Goal: Task Accomplishment & Management: Use online tool/utility

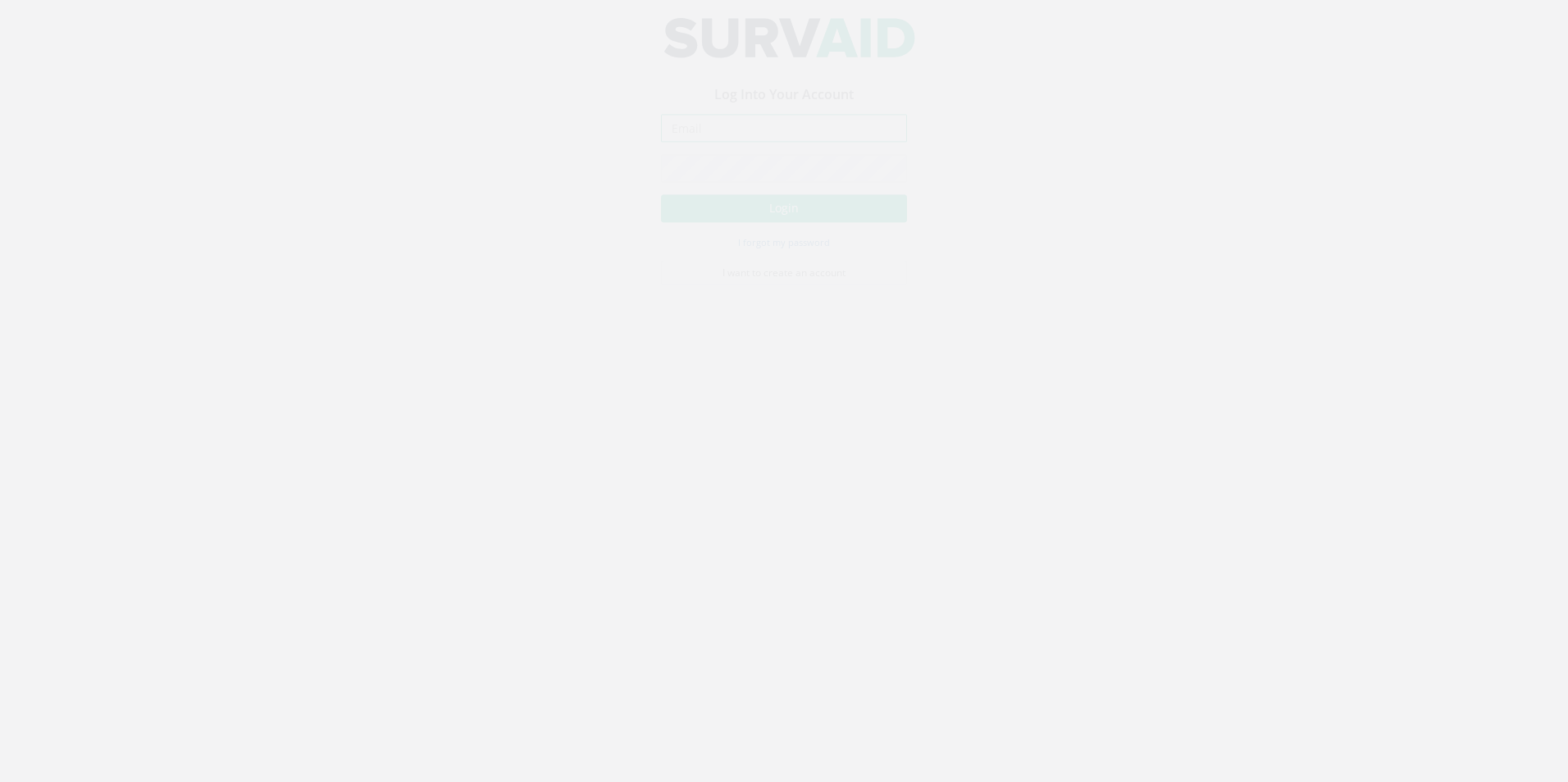
type input "[EMAIL_ADDRESS][PERSON_NAME][DOMAIN_NAME]"
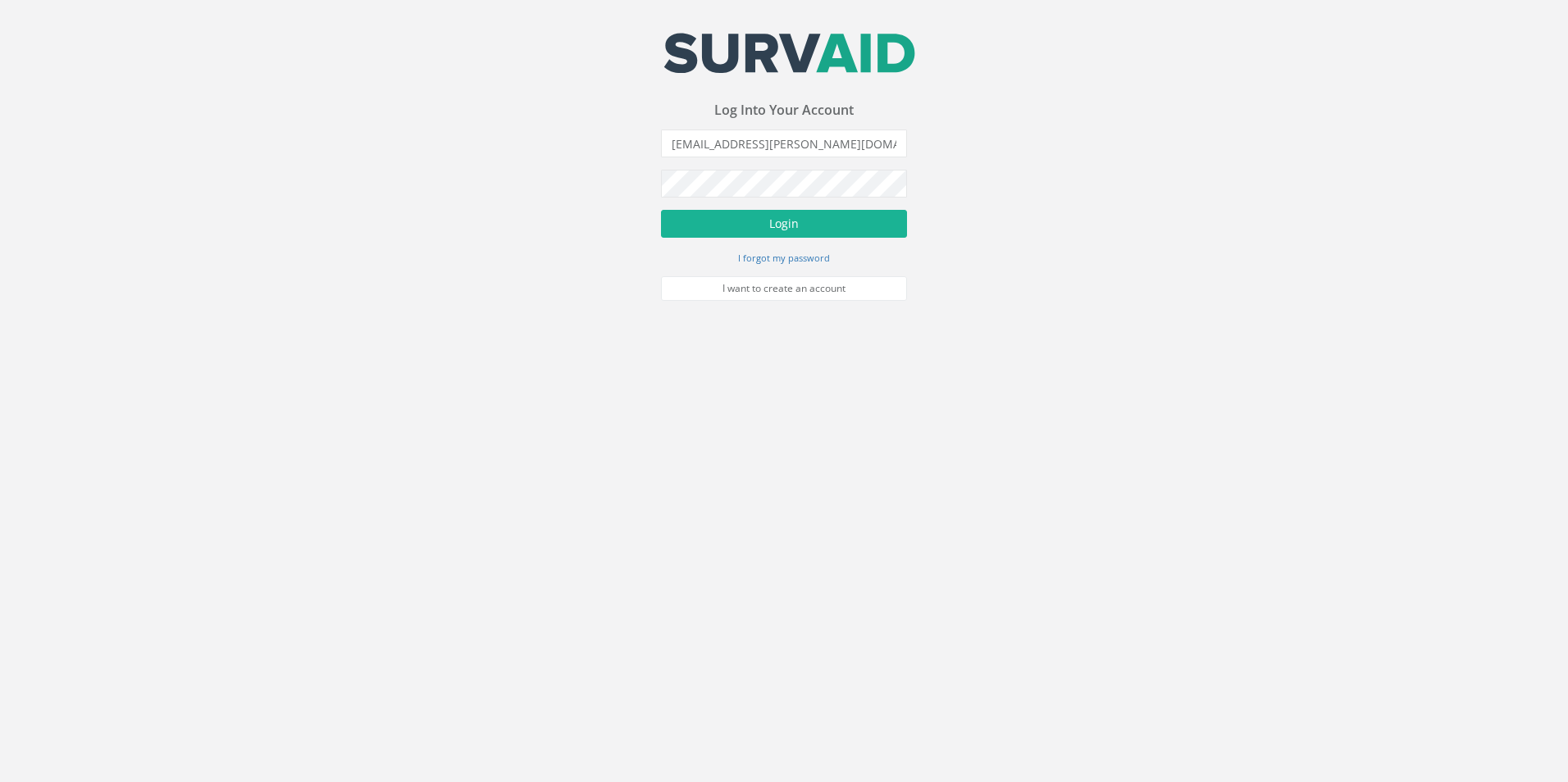
click at [732, 207] on form "ben.osborne@storm-geomatics.com Incorrect Username or Password There was an err…" at bounding box center [784, 215] width 246 height 172
click at [751, 216] on button "Login" at bounding box center [784, 224] width 246 height 28
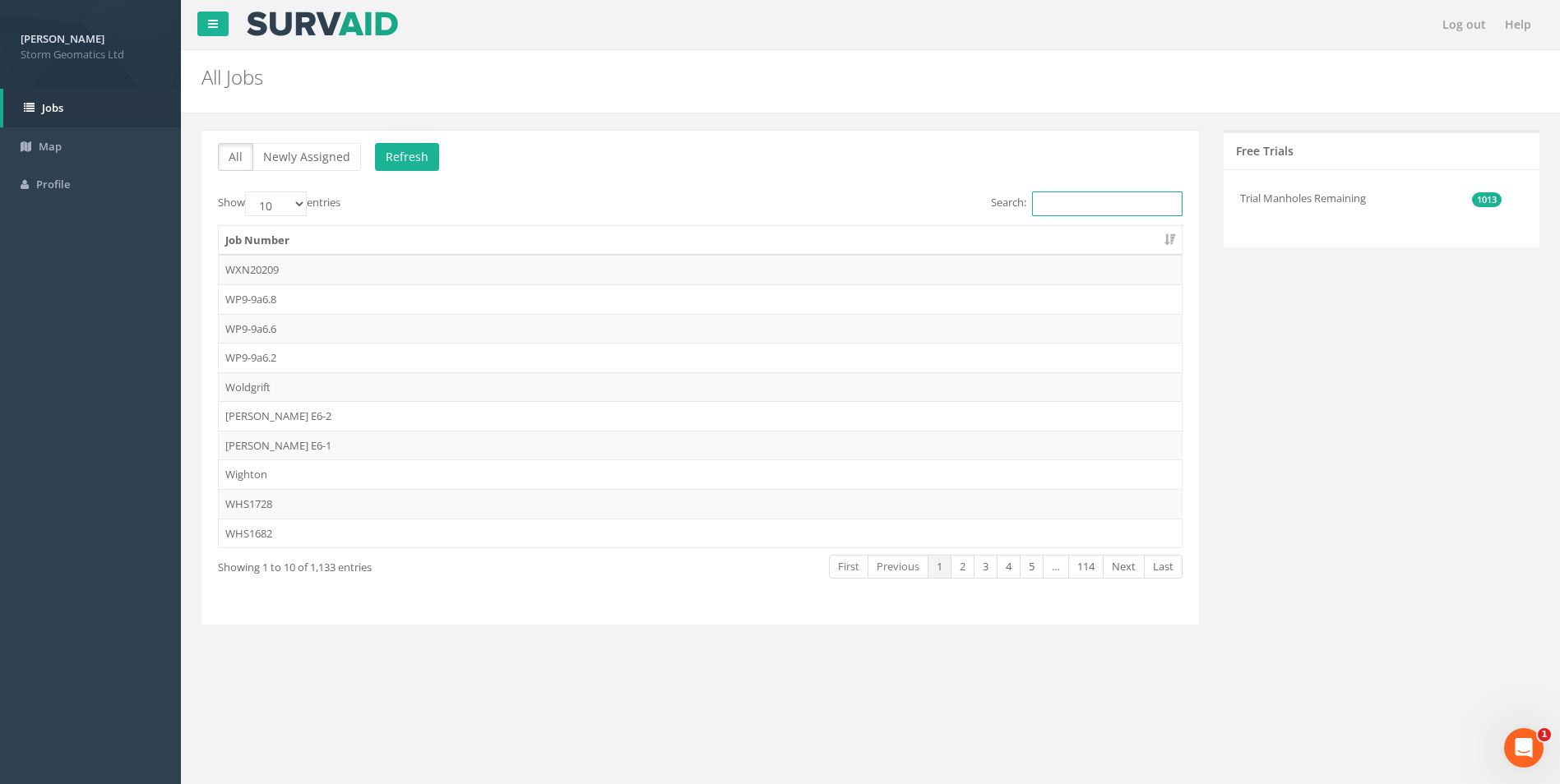
click at [1054, 198] on input "Search:" at bounding box center [1107, 204] width 151 height 25
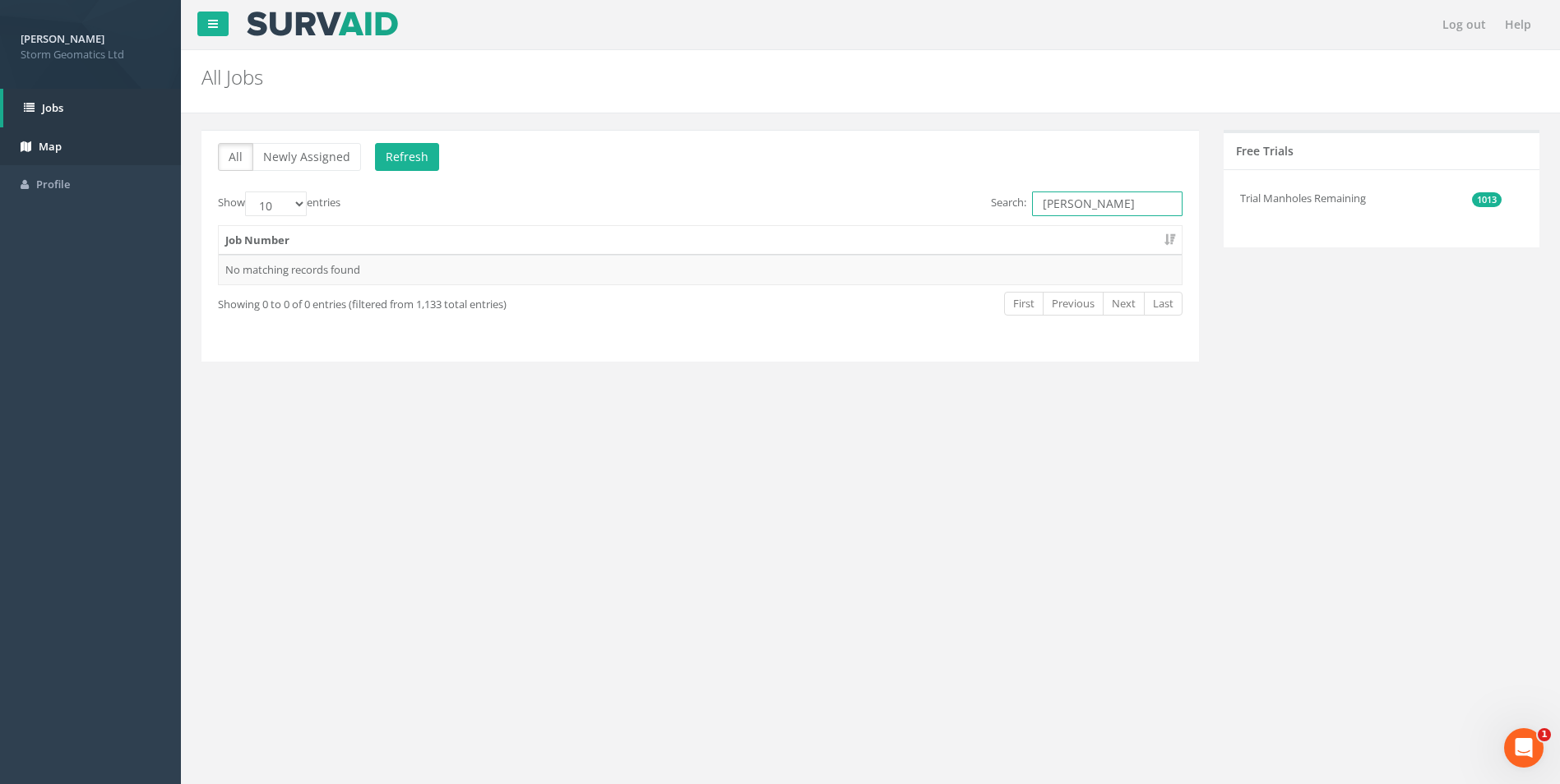
type input "[PERSON_NAME]"
click at [67, 147] on link "Map" at bounding box center [90, 147] width 181 height 38
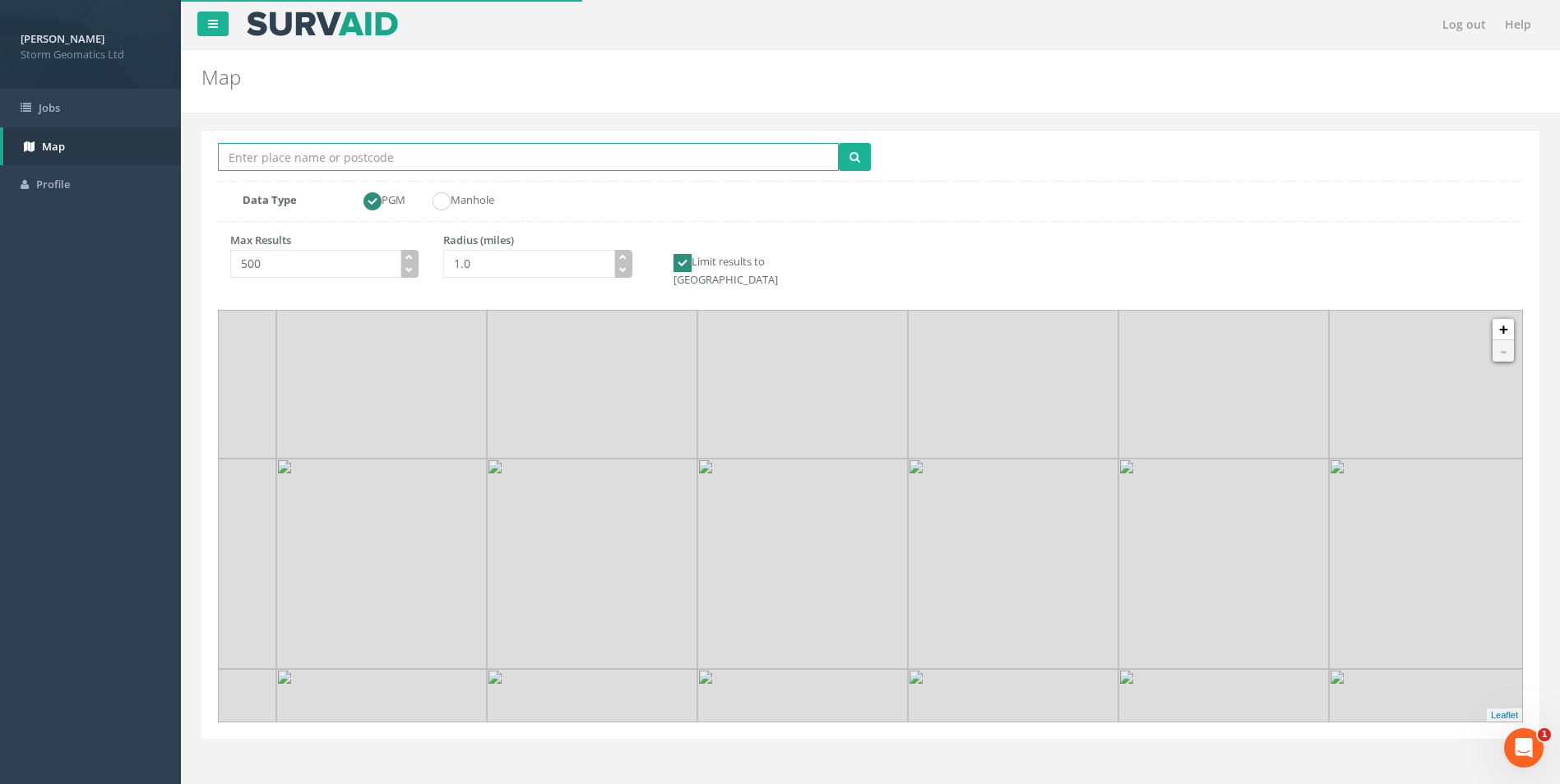
click at [374, 157] on input "Location Search Box" at bounding box center [529, 157] width 621 height 28
type input "[PERSON_NAME]"
click at [839, 143] on button "submit" at bounding box center [855, 157] width 32 height 28
click at [626, 251] on button "button" at bounding box center [623, 257] width 18 height 14
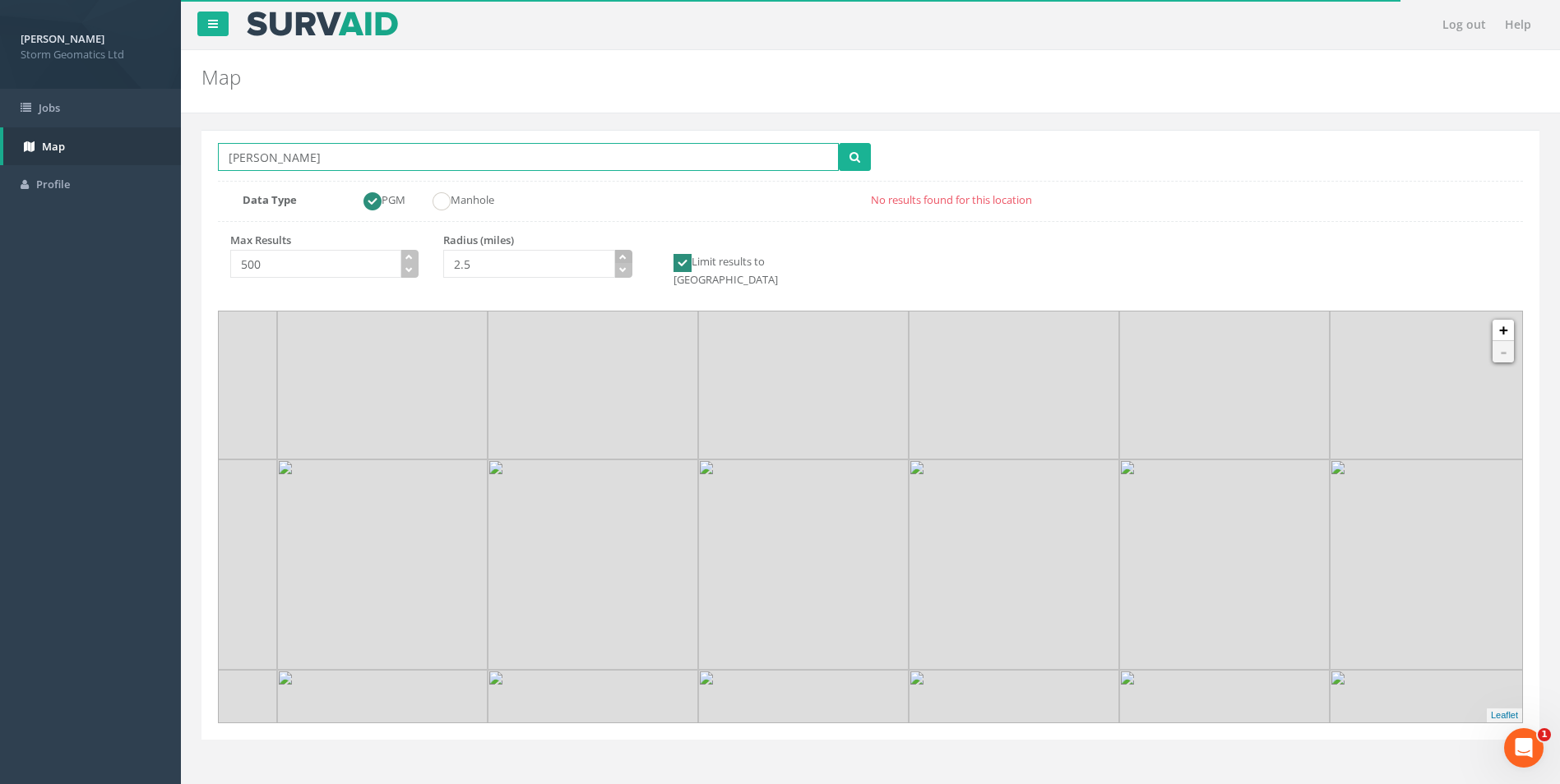
click at [626, 251] on button "button" at bounding box center [623, 257] width 18 height 14
type input "3.5"
click at [626, 251] on button "button" at bounding box center [623, 257] width 18 height 14
click at [852, 154] on icon "submit" at bounding box center [855, 158] width 11 height 12
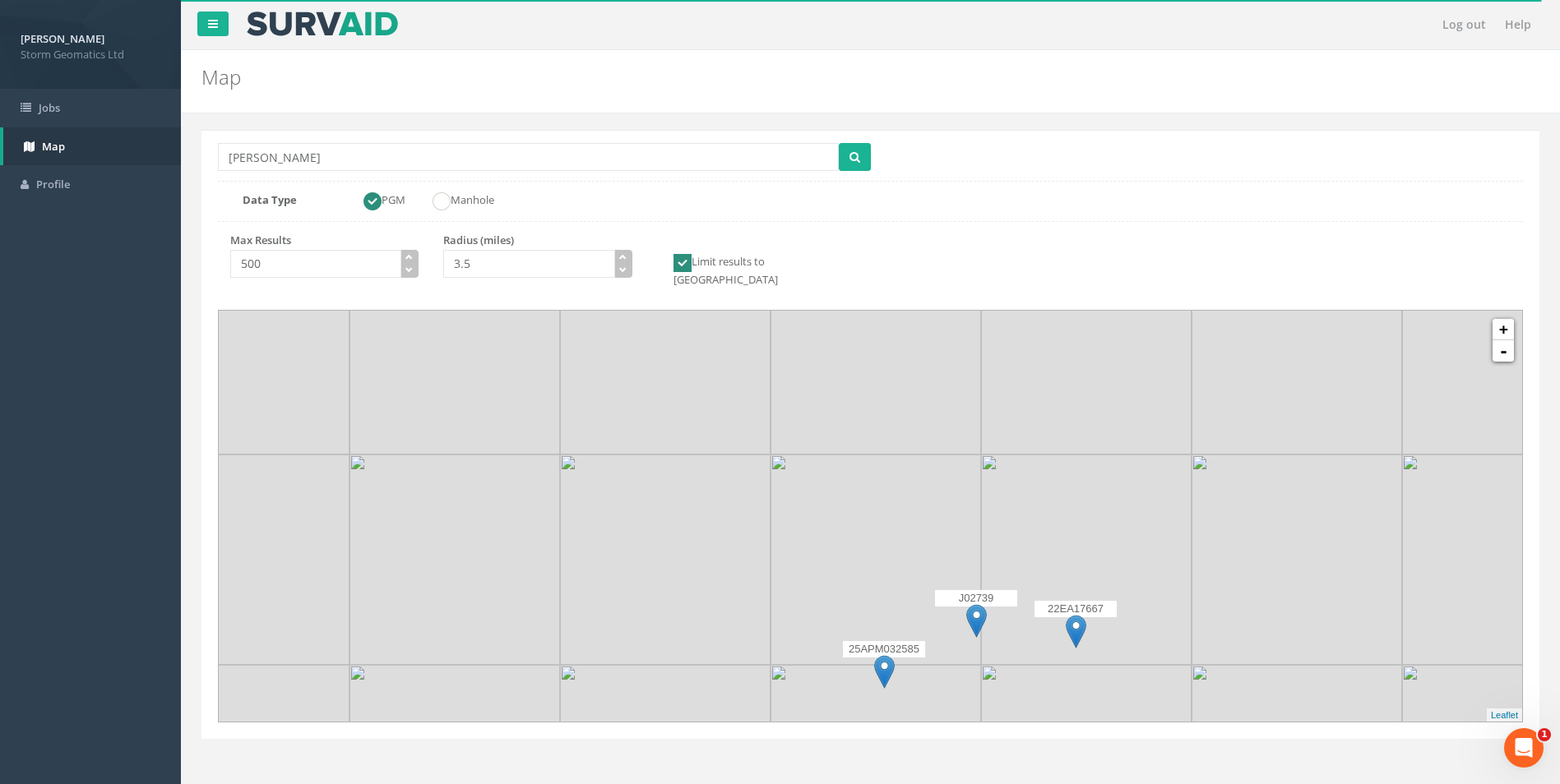
drag, startPoint x: 974, startPoint y: 440, endPoint x: 1083, endPoint y: 682, distance: 265.4
click at [1083, 682] on img at bounding box center [1086, 770] width 211 height 210
drag, startPoint x: 794, startPoint y: 424, endPoint x: 885, endPoint y: 562, distance: 165.3
click at [892, 571] on img at bounding box center [953, 467] width 211 height 210
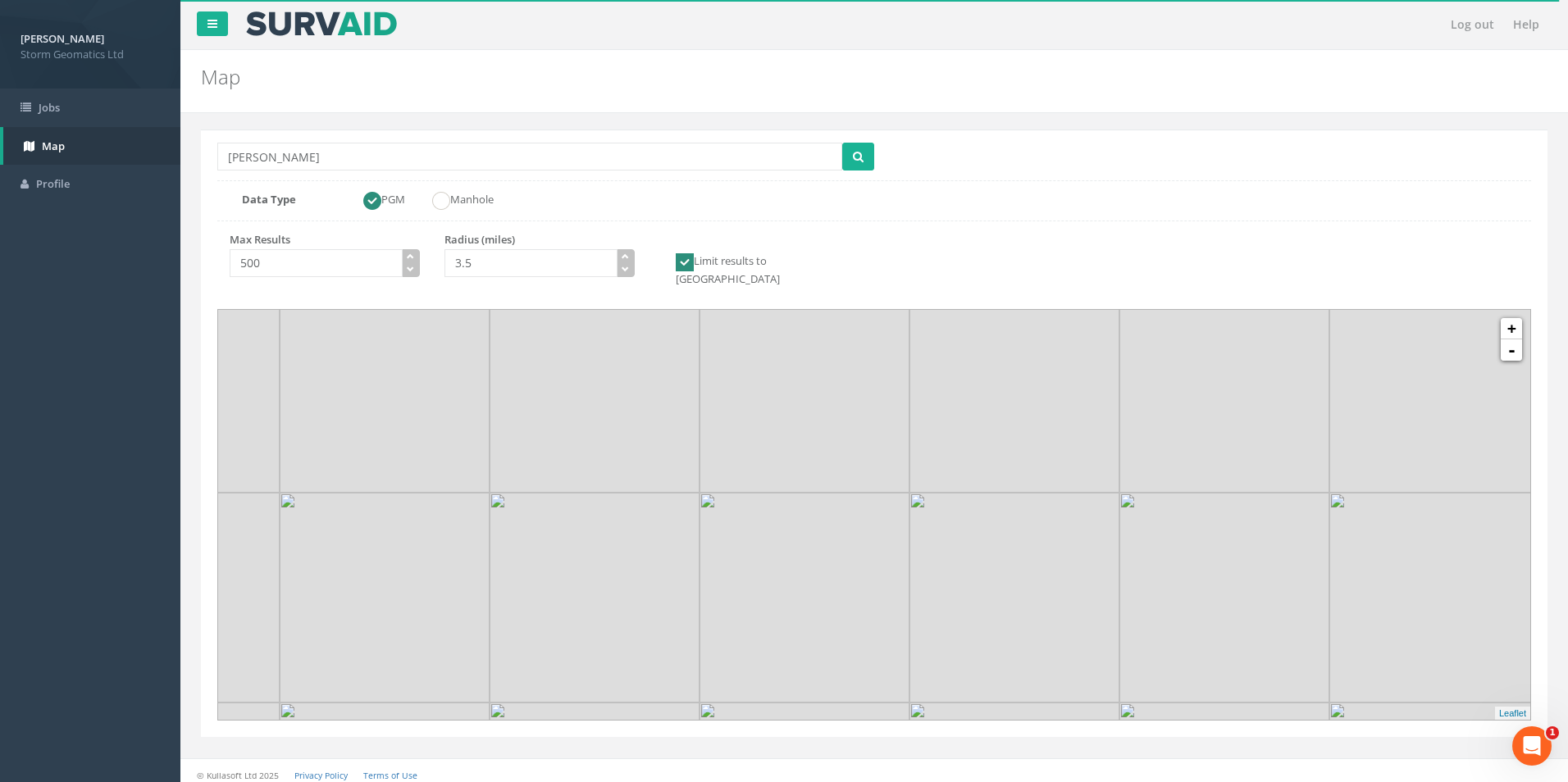
drag, startPoint x: 872, startPoint y: 468, endPoint x: 718, endPoint y: 590, distance: 196.5
click at [716, 592] on img at bounding box center [804, 598] width 210 height 210
drag, startPoint x: 658, startPoint y: 354, endPoint x: 614, endPoint y: 239, distance: 123.1
click at [614, 239] on div "Location Search Box Bolton Multiple Locations Found Data Type PGM Manhole Max R…" at bounding box center [874, 433] width 1346 height 608
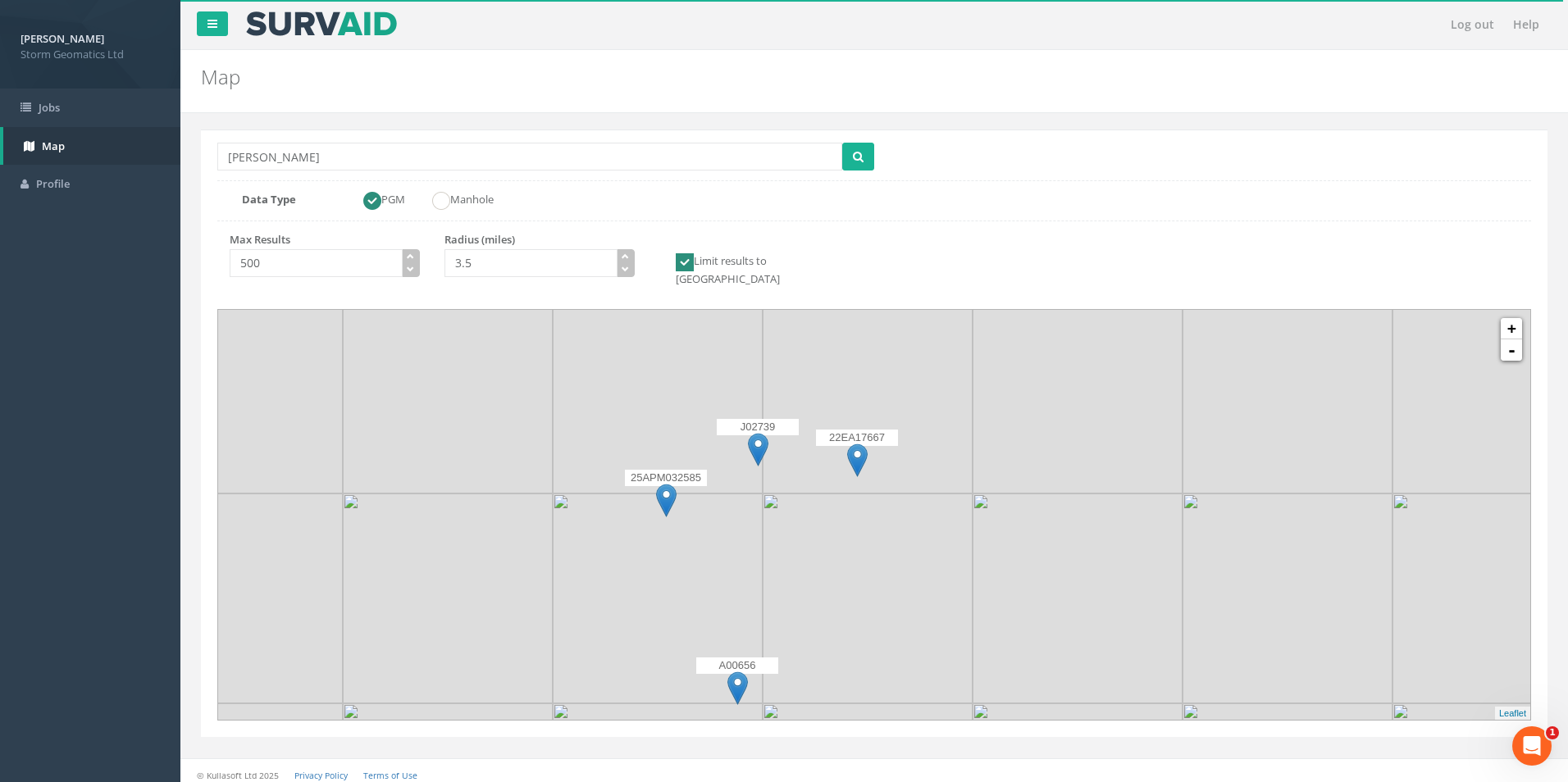
drag, startPoint x: 682, startPoint y: 398, endPoint x: 675, endPoint y: 354, distance: 44.6
click at [675, 354] on img at bounding box center [657, 388] width 210 height 210
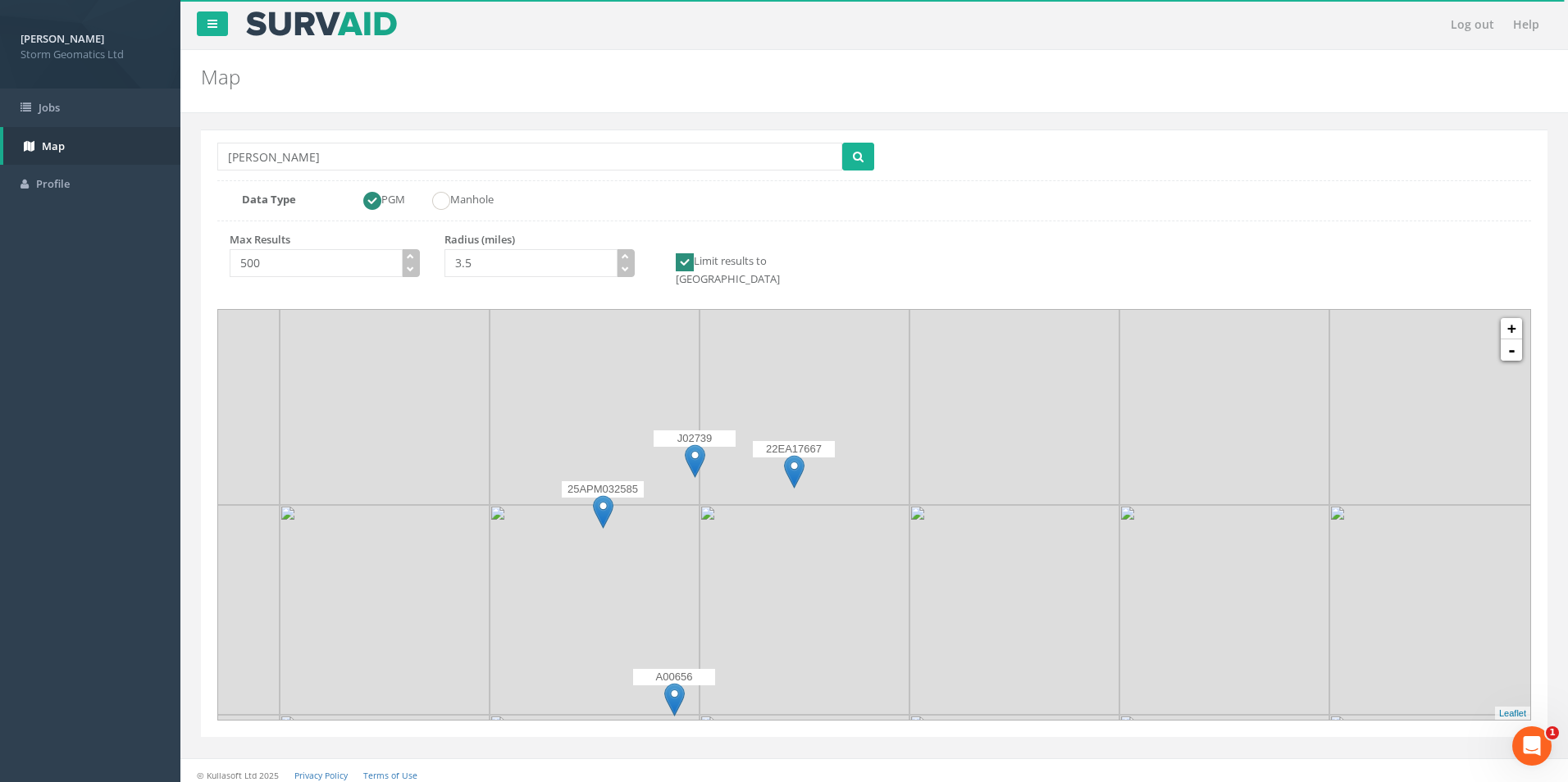
drag, startPoint x: 725, startPoint y: 369, endPoint x: 658, endPoint y: 382, distance: 68.2
click at [658, 382] on img at bounding box center [594, 400] width 210 height 210
click at [791, 455] on img at bounding box center [794, 472] width 20 height 34
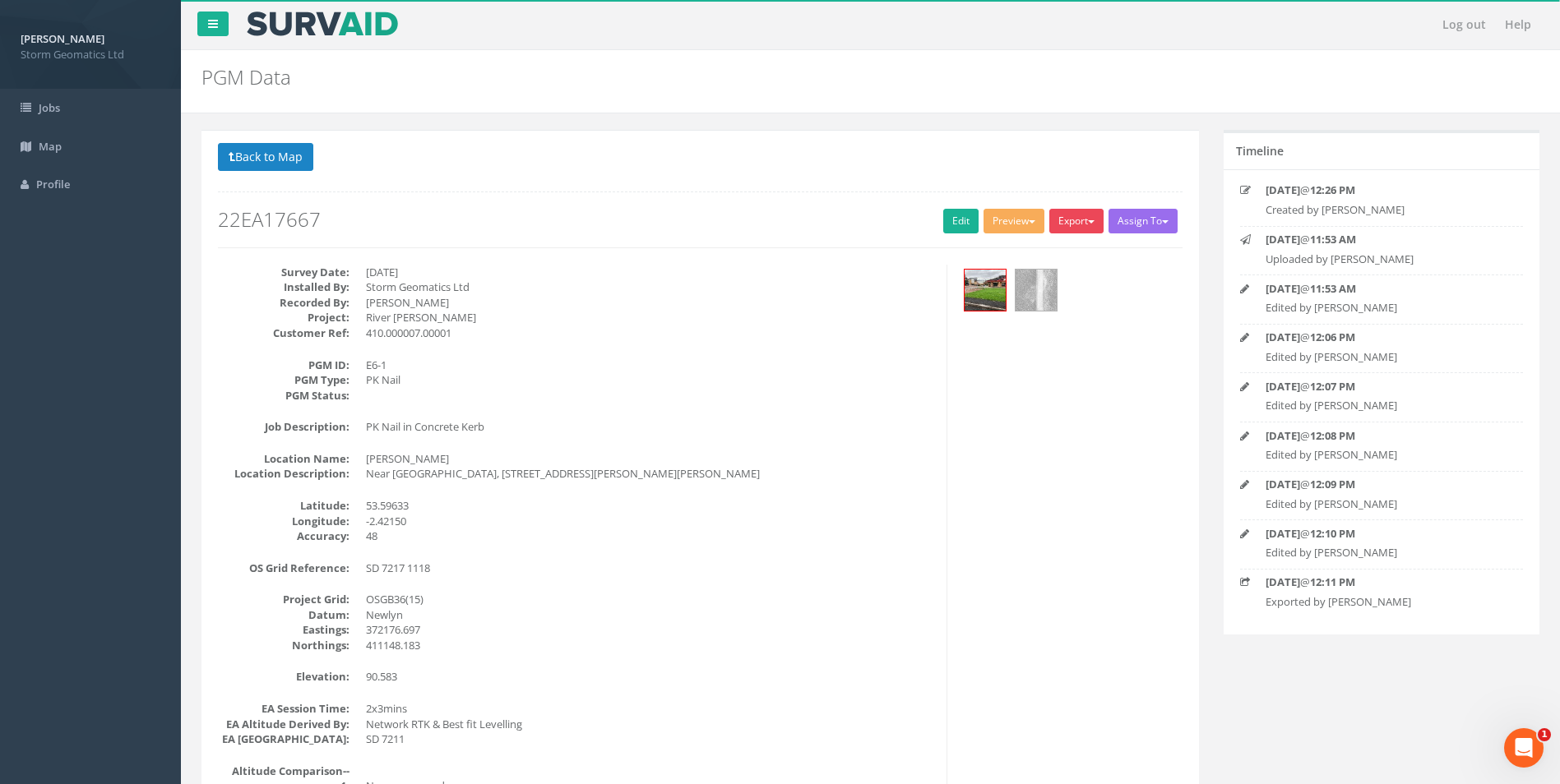
click at [1057, 224] on button "Export" at bounding box center [1077, 221] width 55 height 25
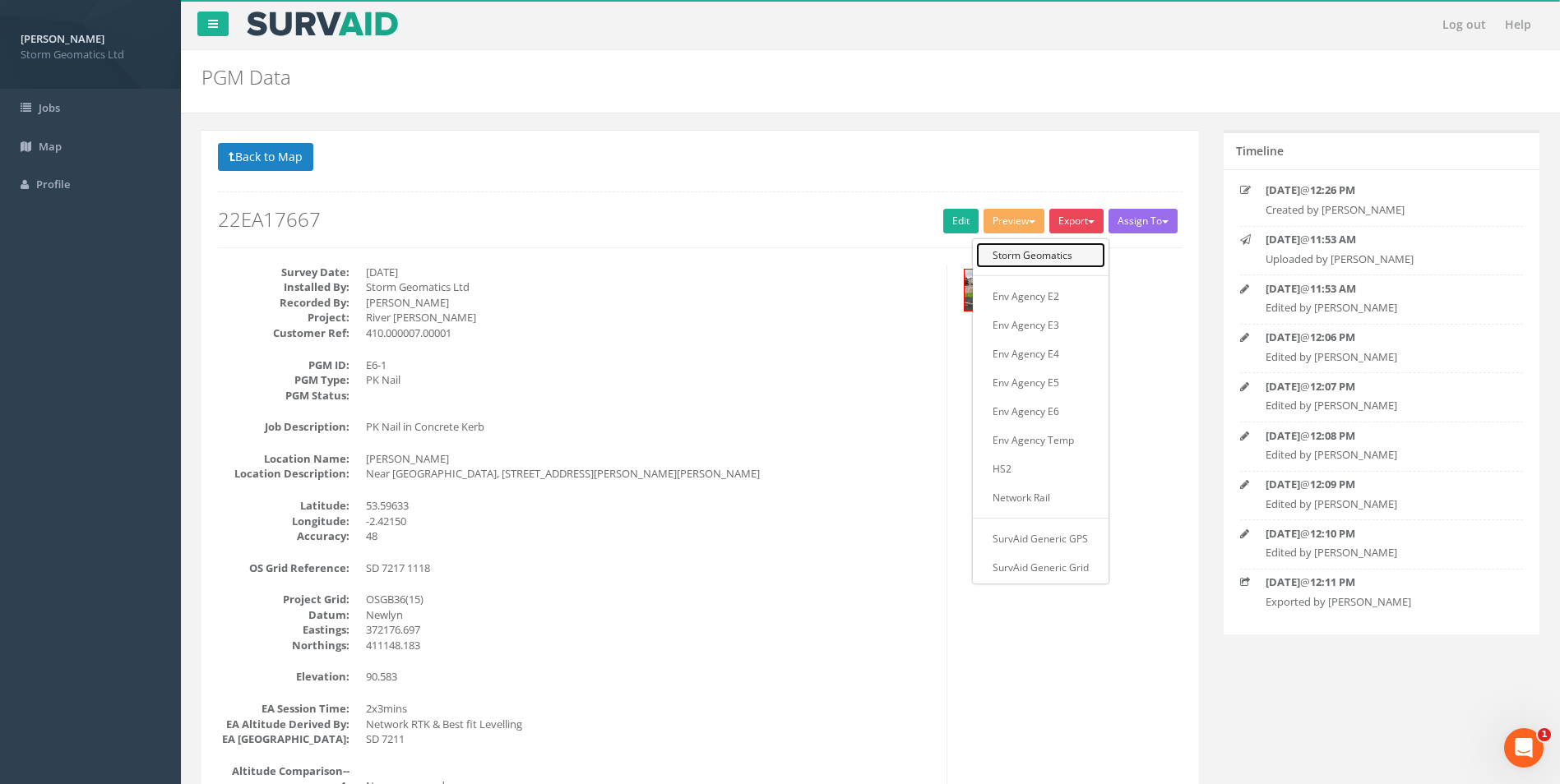
click at [1047, 251] on link "Storm Geomatics" at bounding box center [1040, 256] width 129 height 26
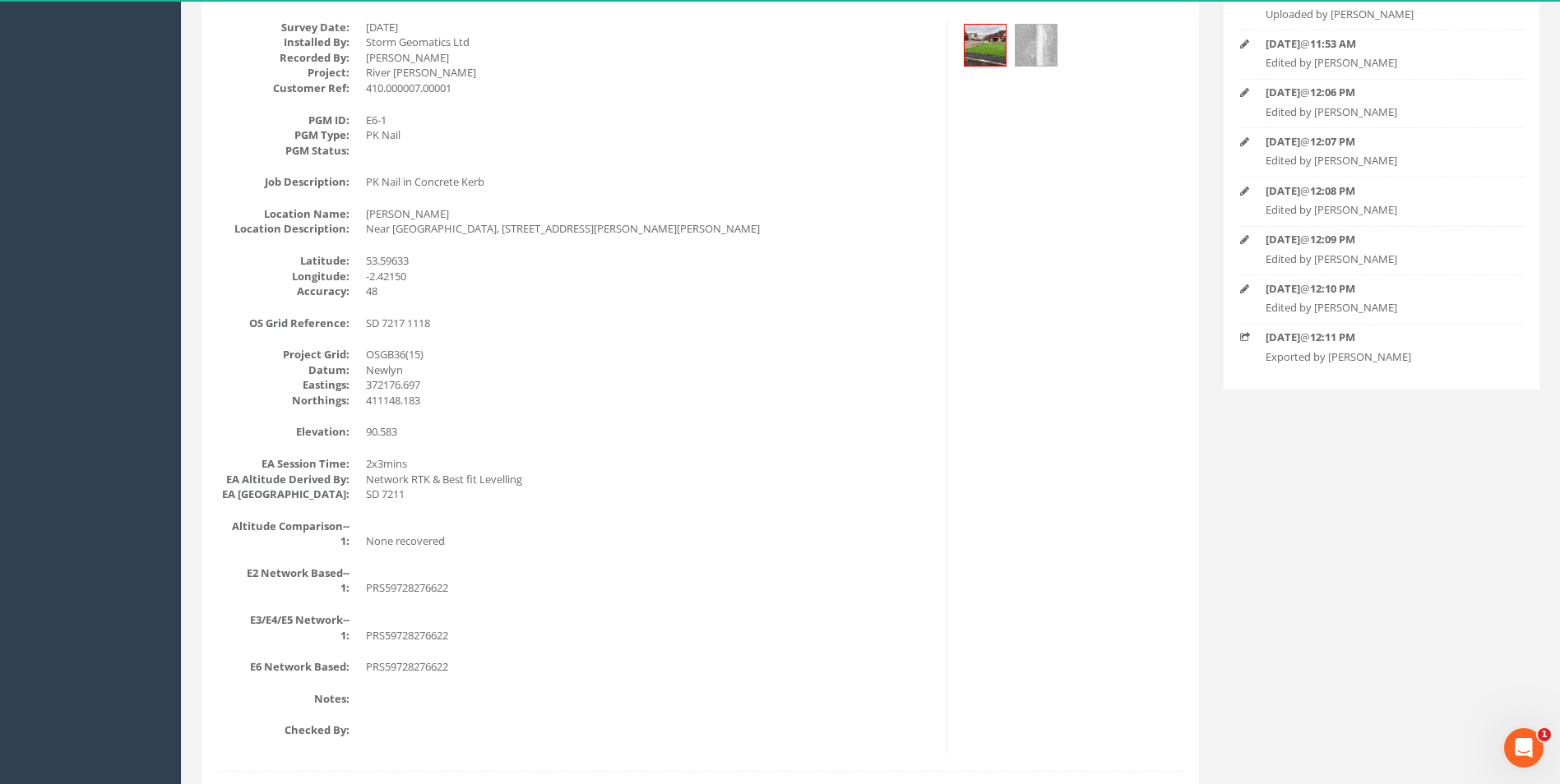
scroll to position [246, 0]
drag, startPoint x: 426, startPoint y: 401, endPoint x: 361, endPoint y: 400, distance: 65.0
click at [361, 400] on dl "Project Grid: OSGB36(15) Datum: Newlyn Eastings: 372176.697 Northings: 411148.1…" at bounding box center [576, 375] width 716 height 61
copy dd "411148.183"
drag, startPoint x: 434, startPoint y: 383, endPoint x: 364, endPoint y: 386, distance: 70.1
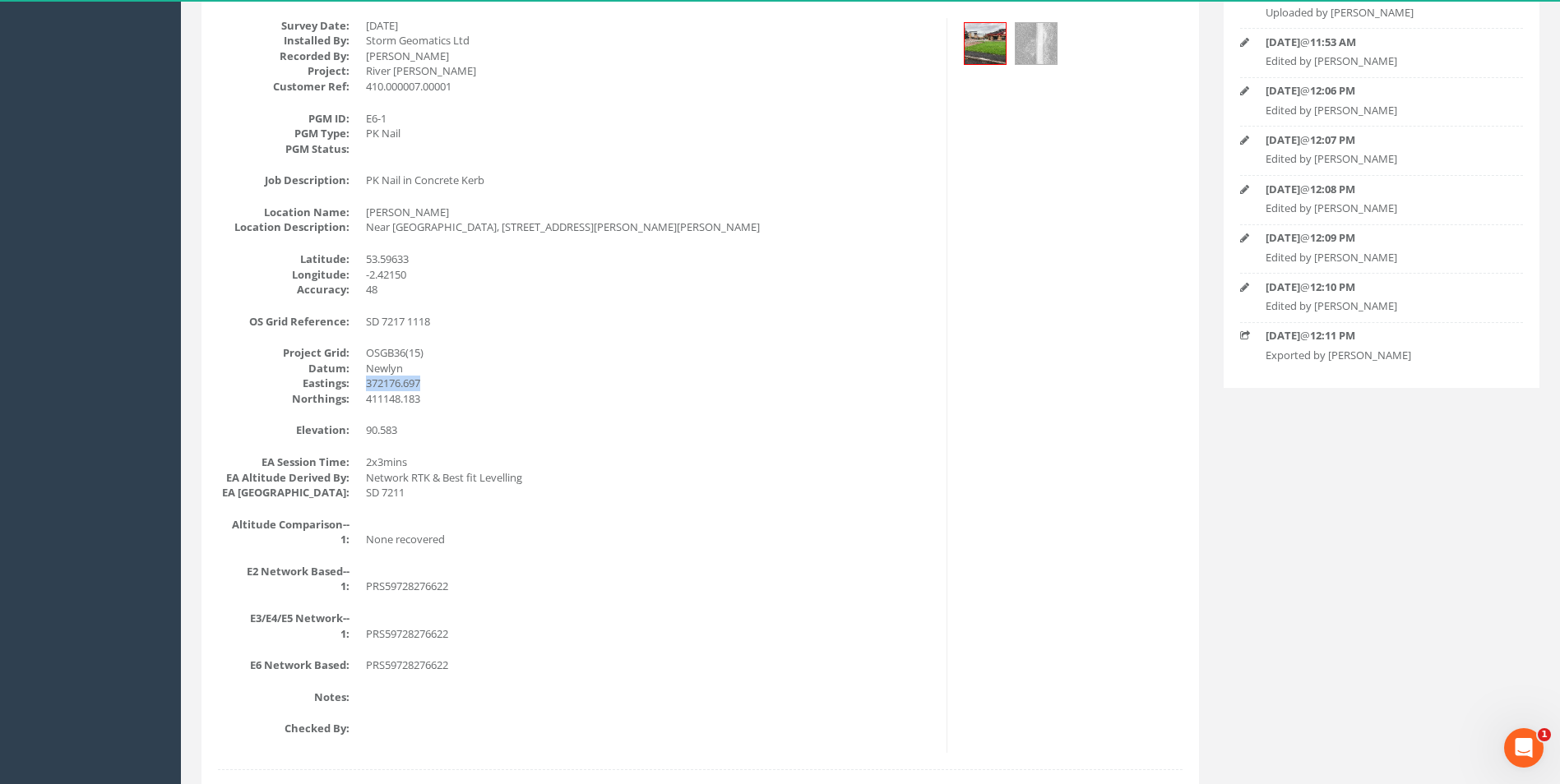
click at [364, 386] on dl "Project Grid: OSGB36(15) Datum: Newlyn Eastings: 372176.697 Northings: 411148.1…" at bounding box center [576, 375] width 716 height 61
copy dd "372176.697"
drag, startPoint x: 425, startPoint y: 431, endPoint x: 410, endPoint y: 430, distance: 15.0
click at [421, 431] on dd "90.583" at bounding box center [650, 430] width 569 height 15
drag, startPoint x: 408, startPoint y: 430, endPoint x: 358, endPoint y: 433, distance: 50.1
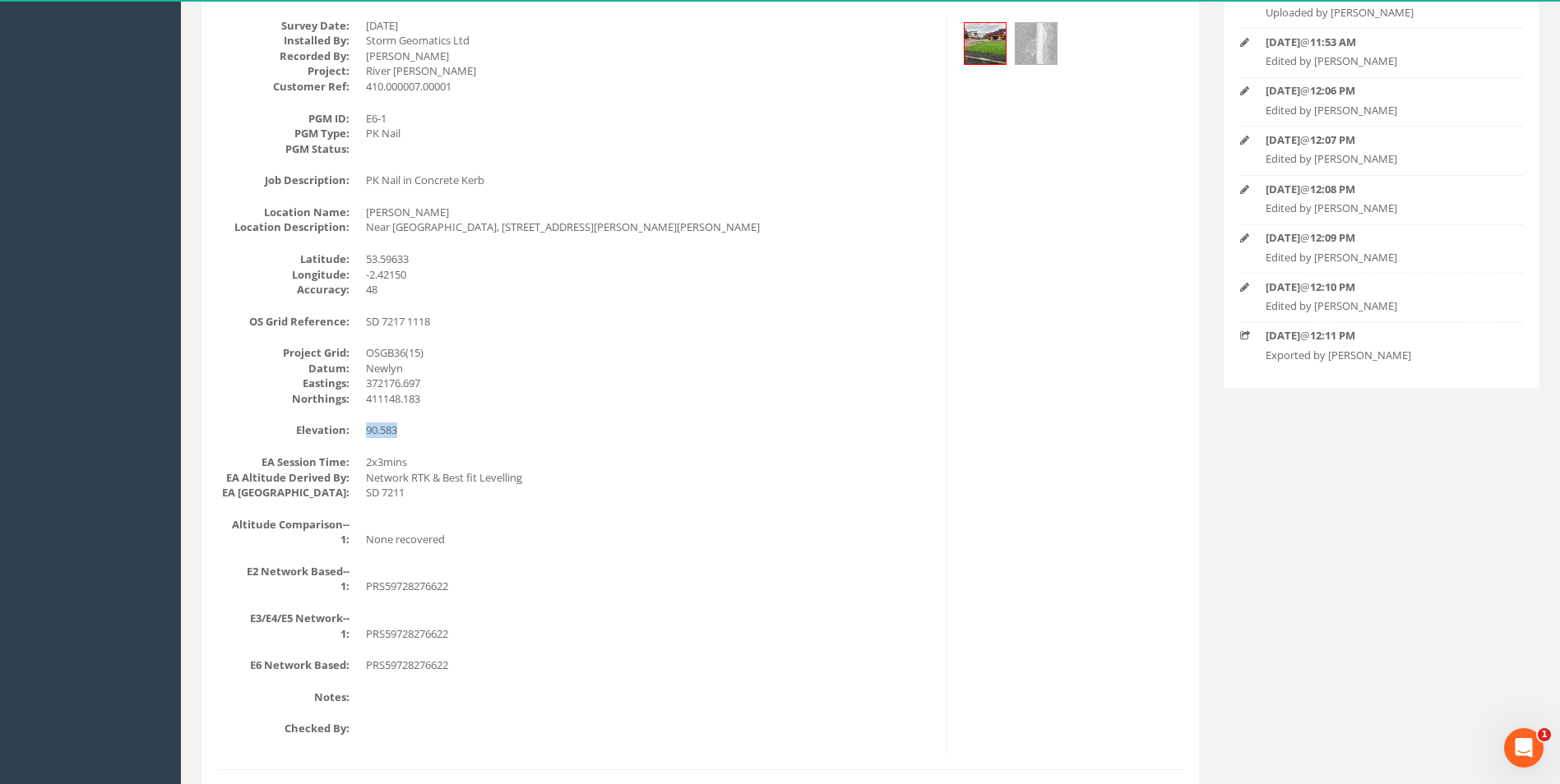
click at [358, 433] on dl "Elevation: 90.583" at bounding box center [576, 430] width 716 height 15
copy dd "90.583"
click at [619, 350] on dd "OSGB36(15)" at bounding box center [650, 353] width 569 height 15
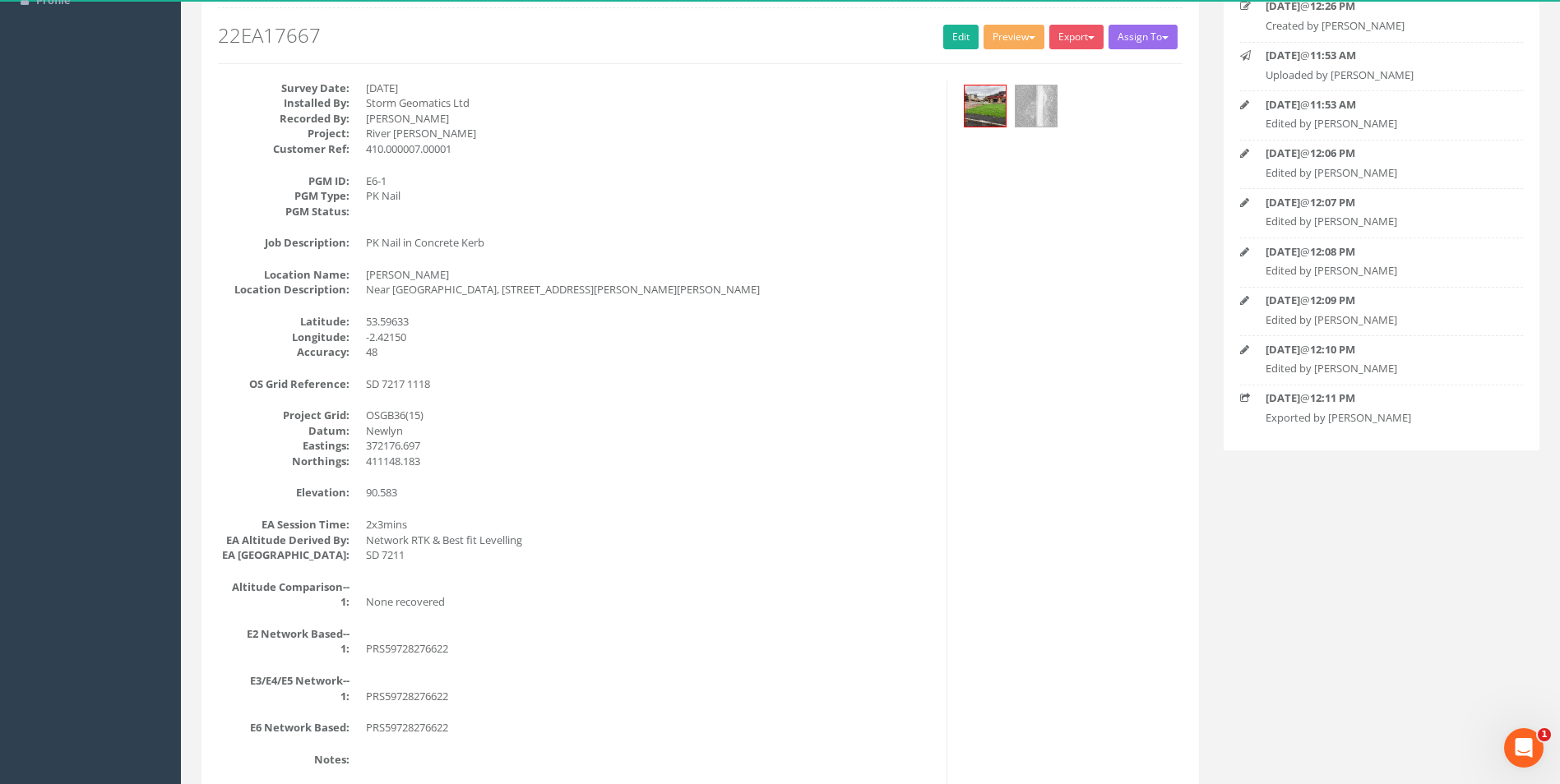
scroll to position [0, 0]
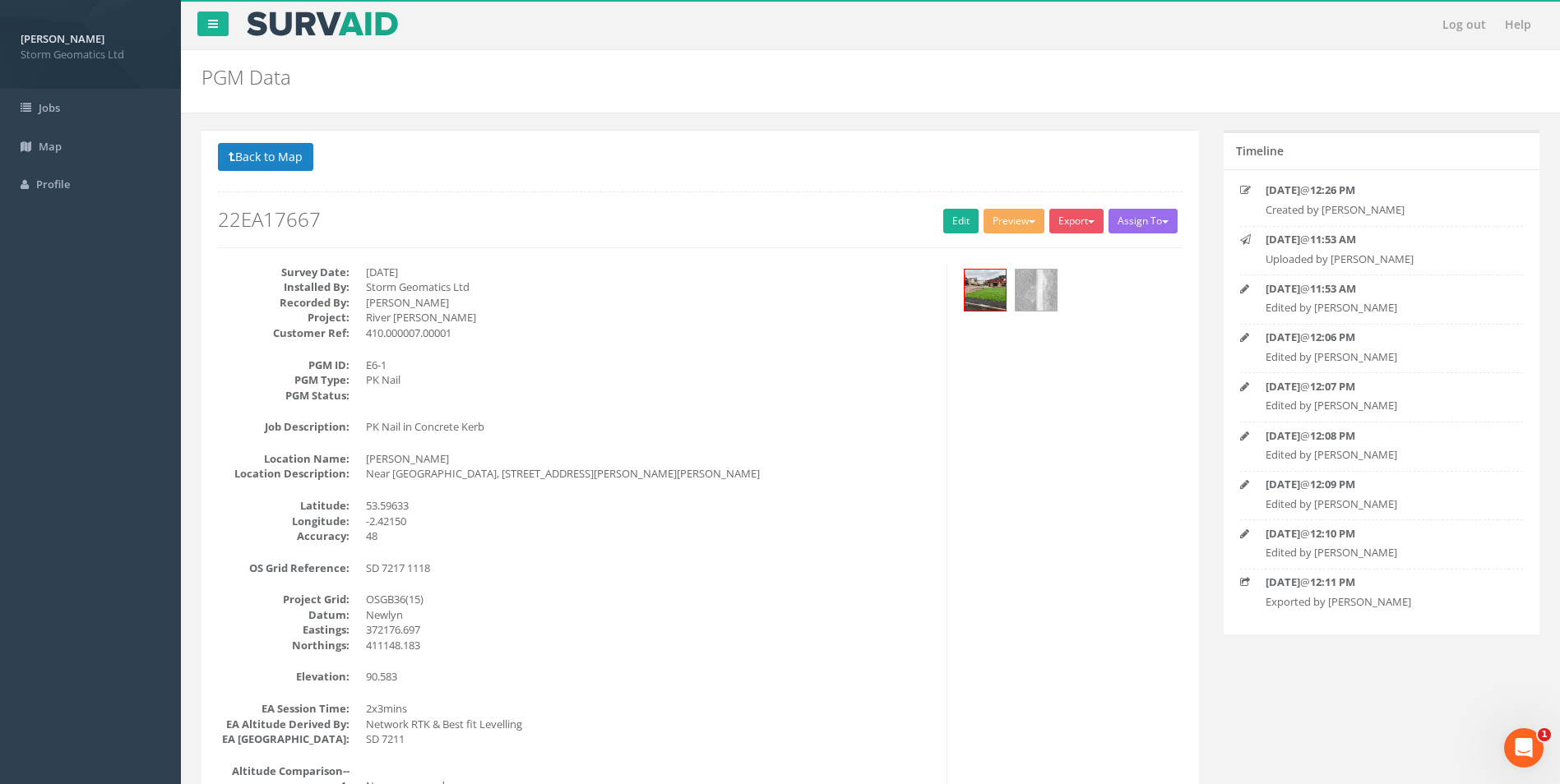
click at [1020, 82] on h2 "PGM Data" at bounding box center [756, 77] width 1111 height 21
click at [1083, 217] on button "Export" at bounding box center [1077, 221] width 55 height 25
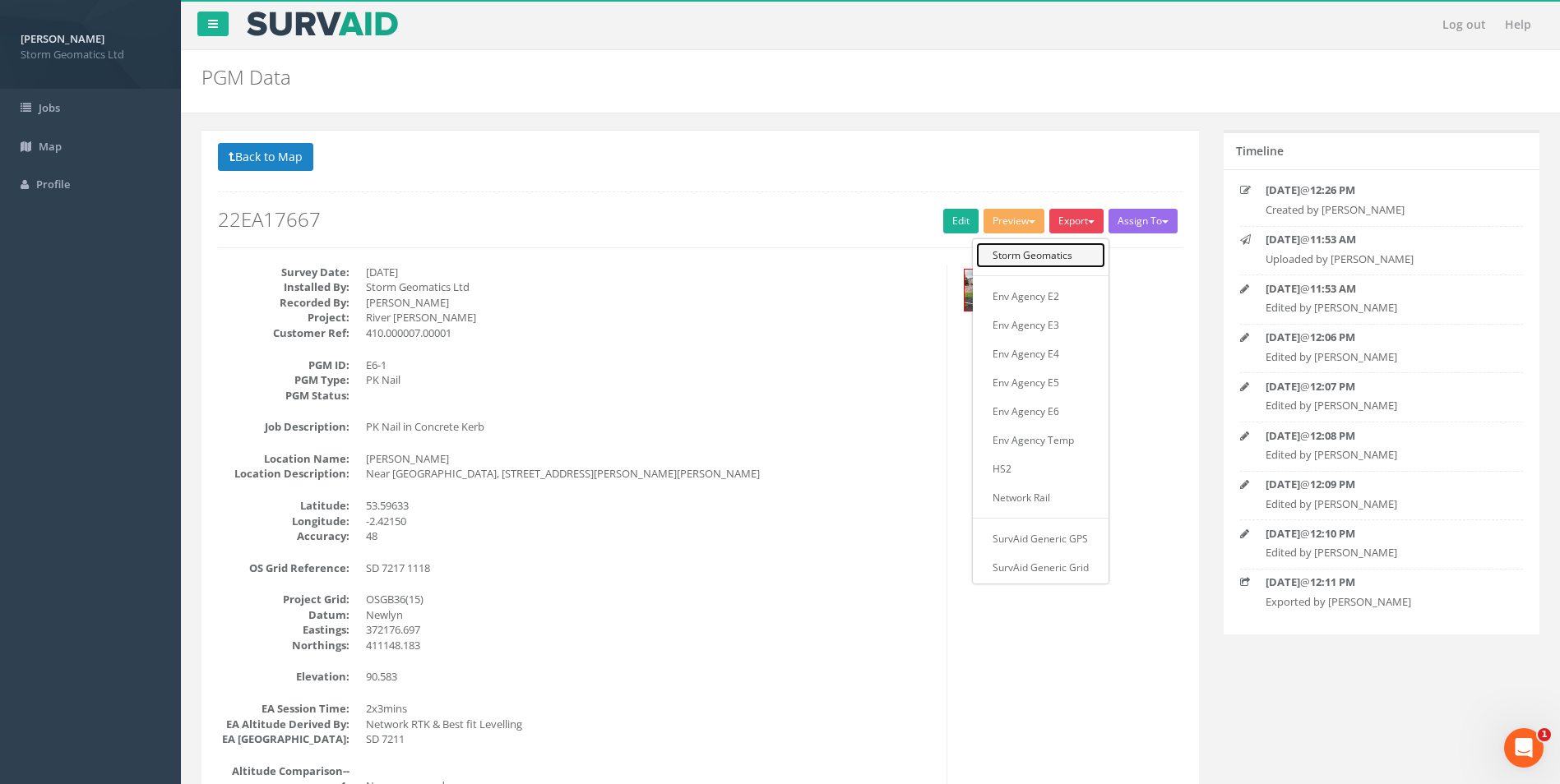
click at [1016, 257] on link "Storm Geomatics" at bounding box center [1040, 256] width 129 height 26
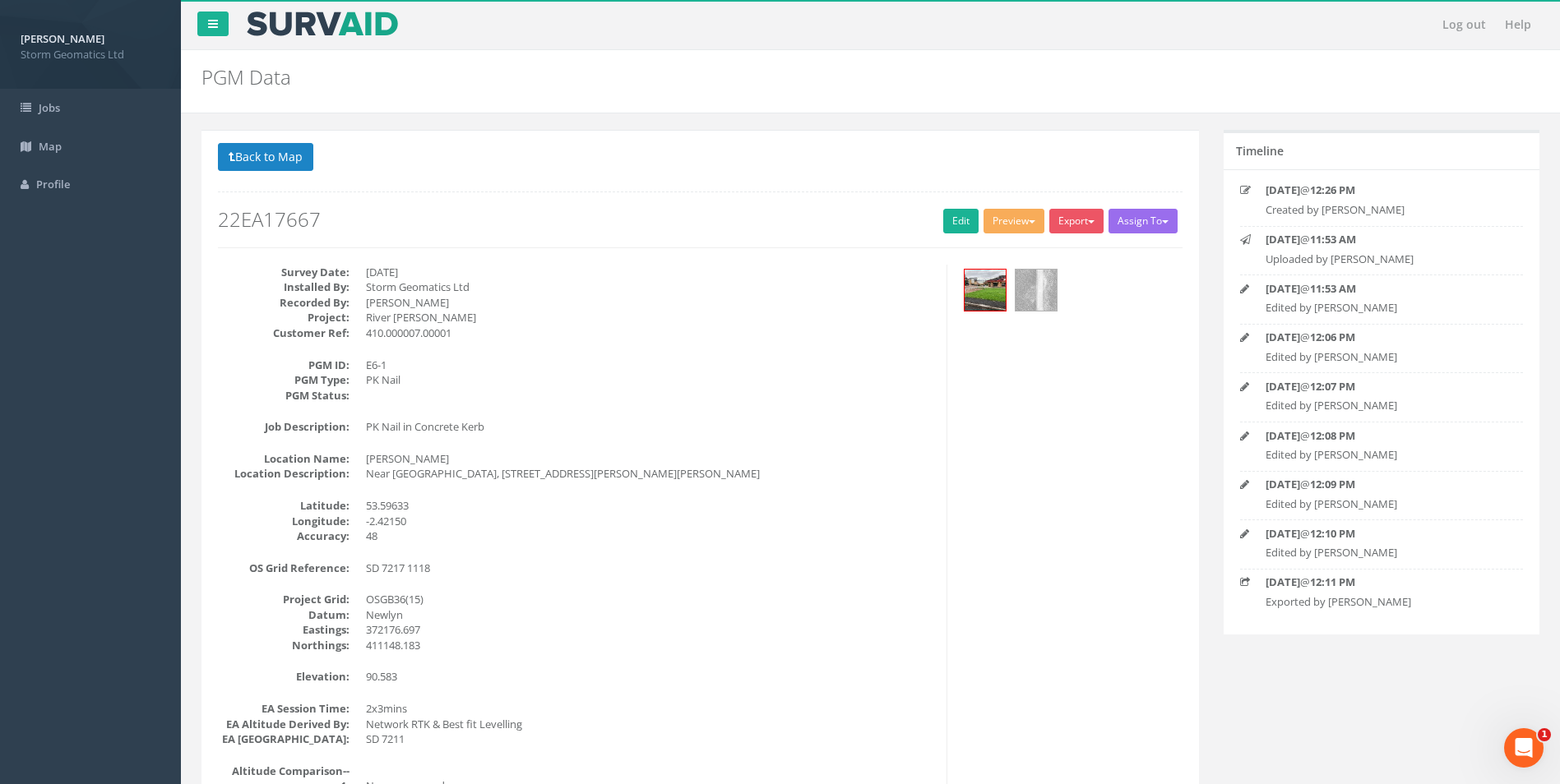
click at [1030, 236] on div "Preview Storm Geomatics Env Agency E2 Env Agency E3 Env Agency E4 Env Agency E5…" at bounding box center [1016, 223] width 66 height 29
click at [1031, 222] on button "Preview" at bounding box center [1014, 221] width 61 height 25
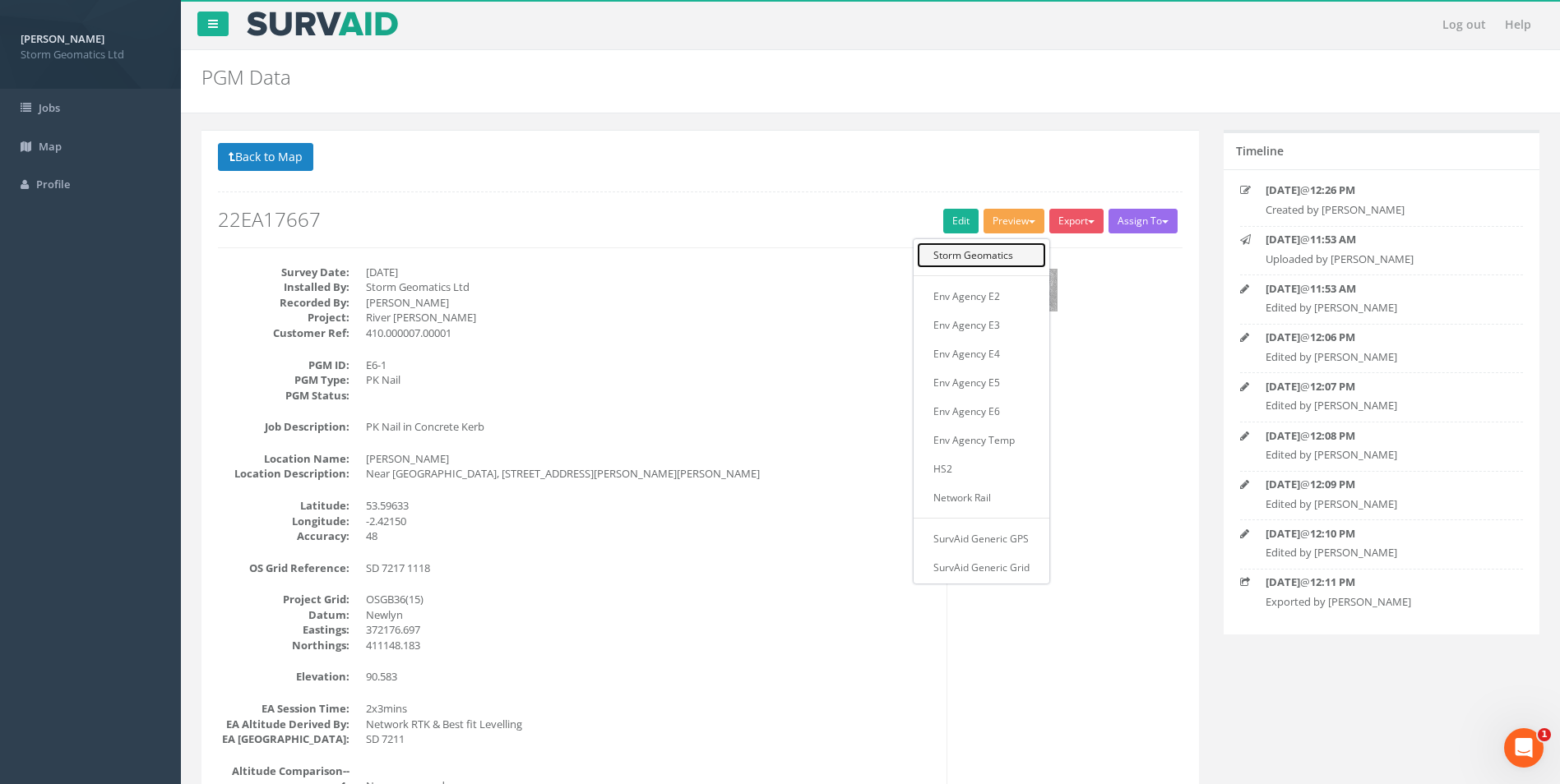
click at [1003, 250] on link "Storm Geomatics" at bounding box center [981, 256] width 129 height 26
click at [1006, 222] on button "Preview" at bounding box center [1014, 221] width 61 height 25
click at [970, 254] on link "Storm Geomatics" at bounding box center [981, 256] width 129 height 26
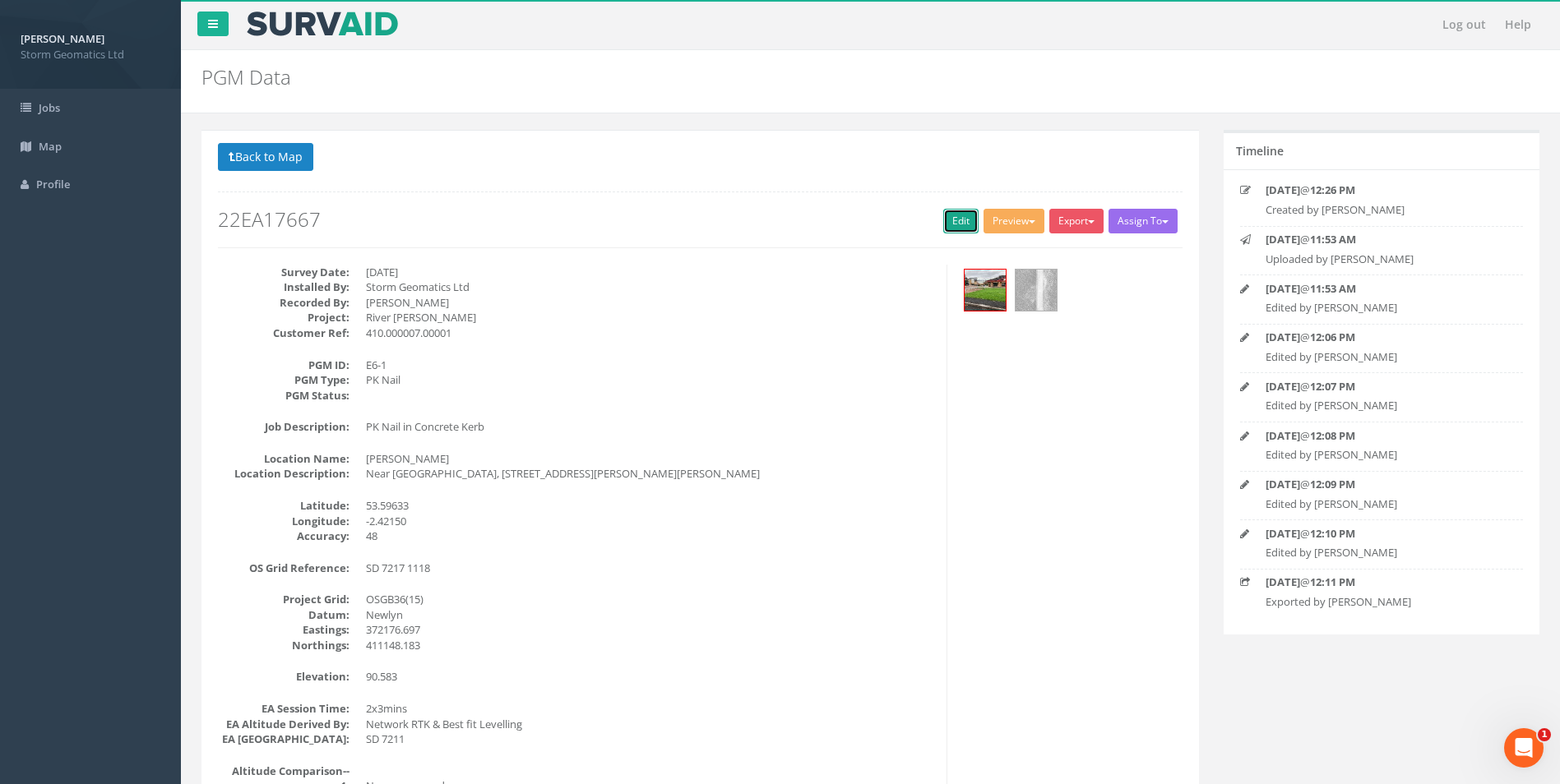
click at [961, 225] on link "Edit" at bounding box center [961, 221] width 35 height 25
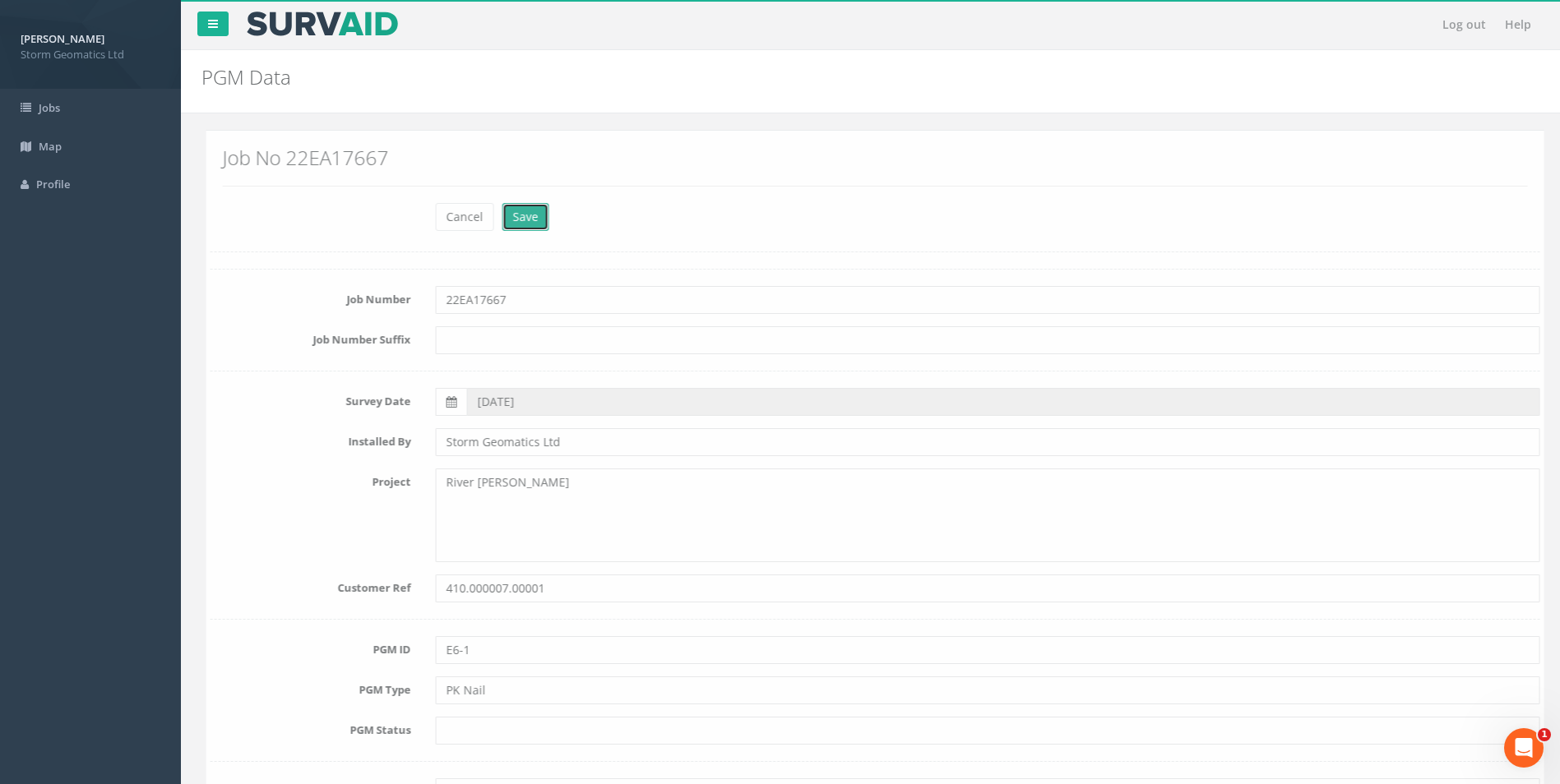
click at [538, 222] on button "Save" at bounding box center [521, 216] width 47 height 28
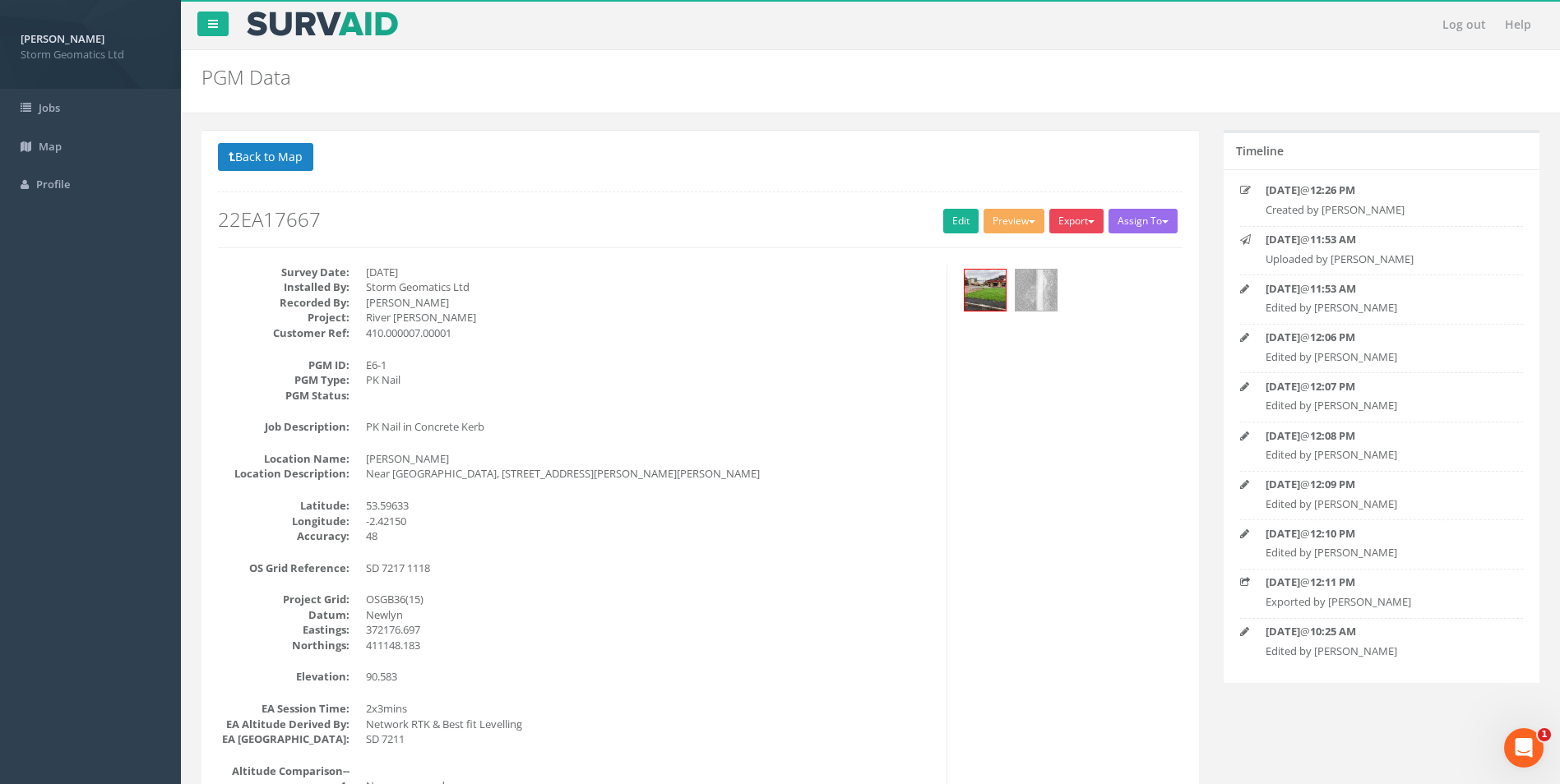
click at [1079, 222] on button "Export" at bounding box center [1077, 221] width 55 height 25
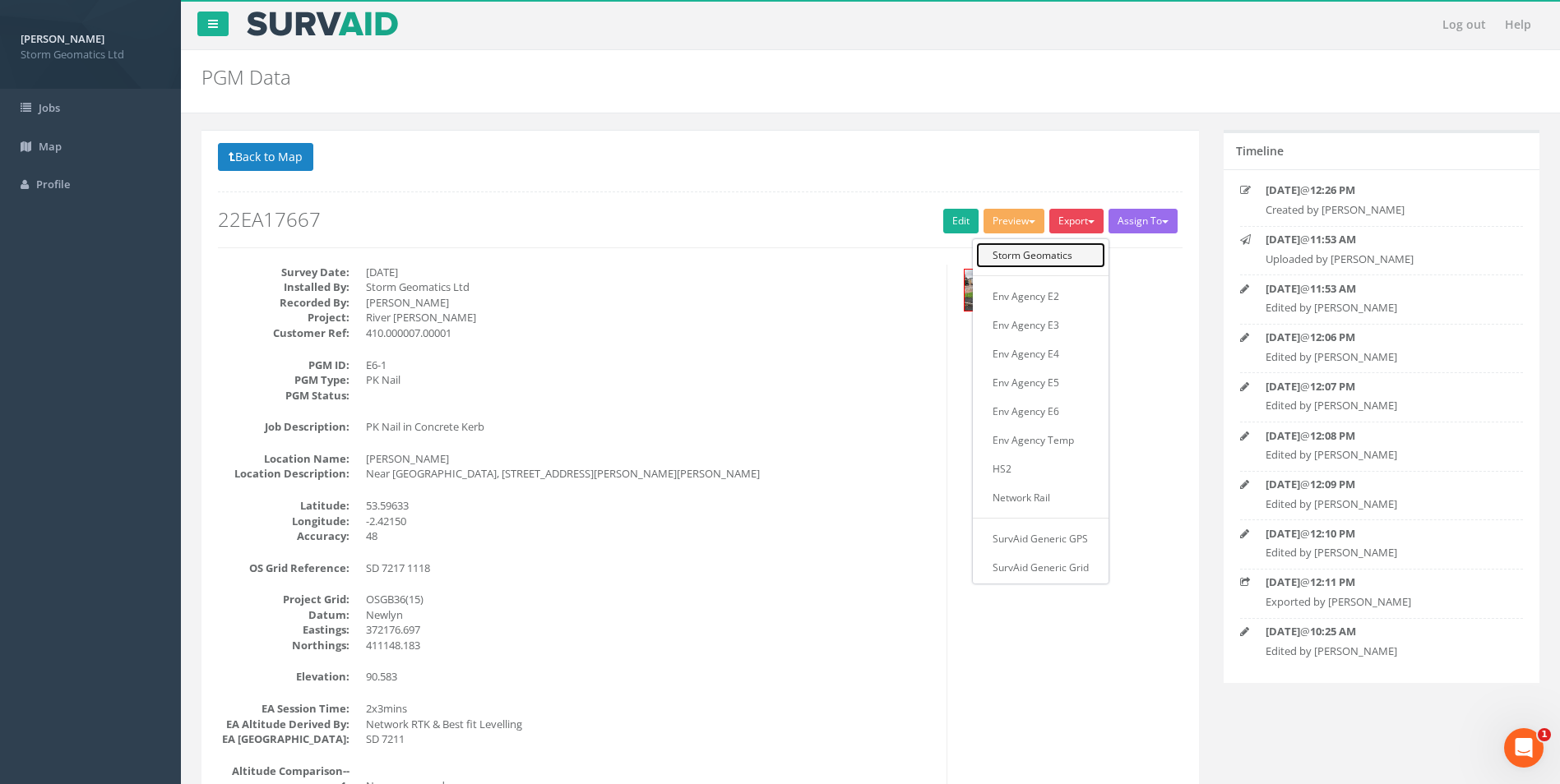
click at [1070, 254] on link "Storm Geomatics" at bounding box center [1040, 256] width 129 height 26
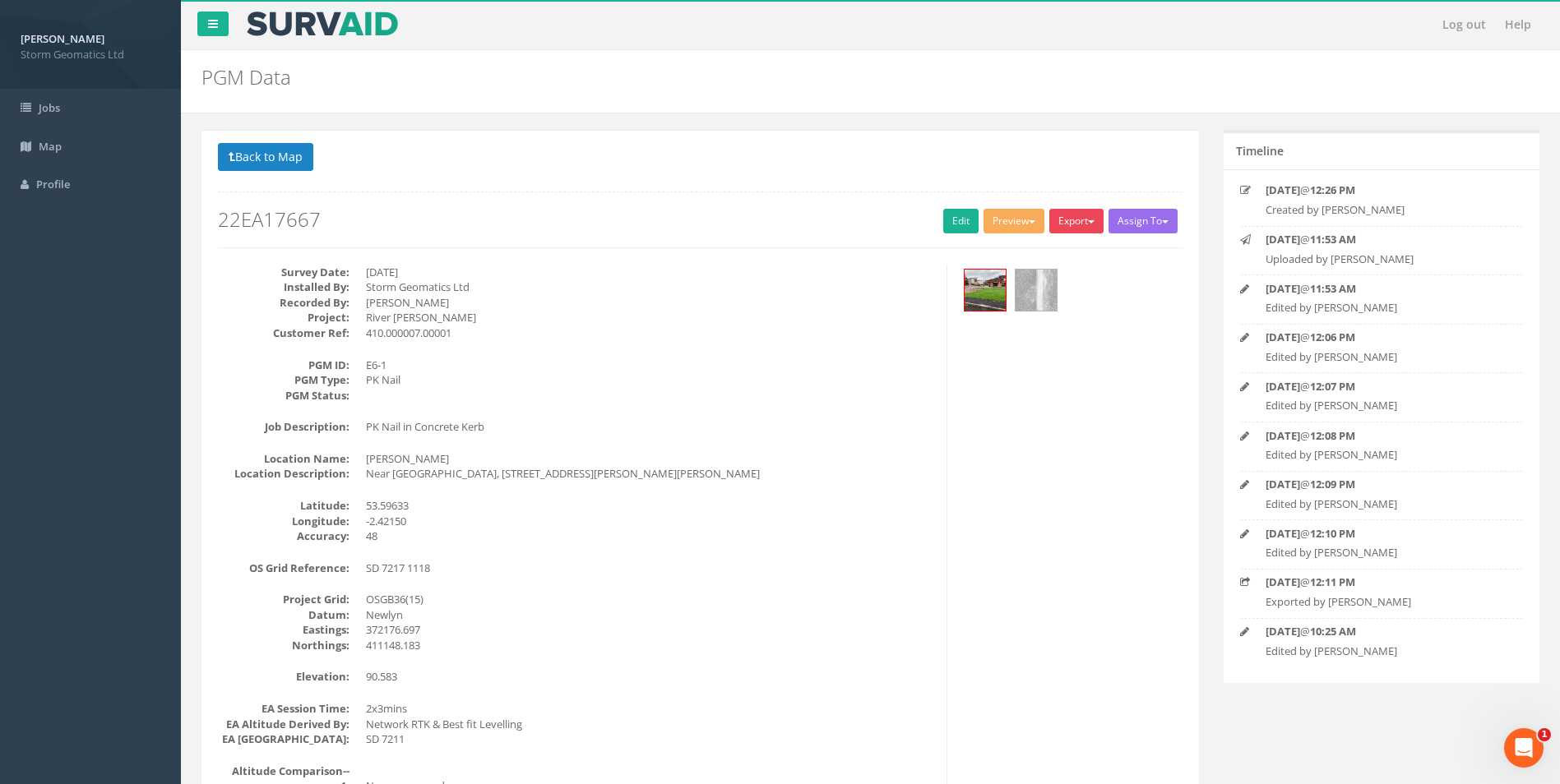
click at [1072, 231] on button "Export" at bounding box center [1077, 221] width 55 height 25
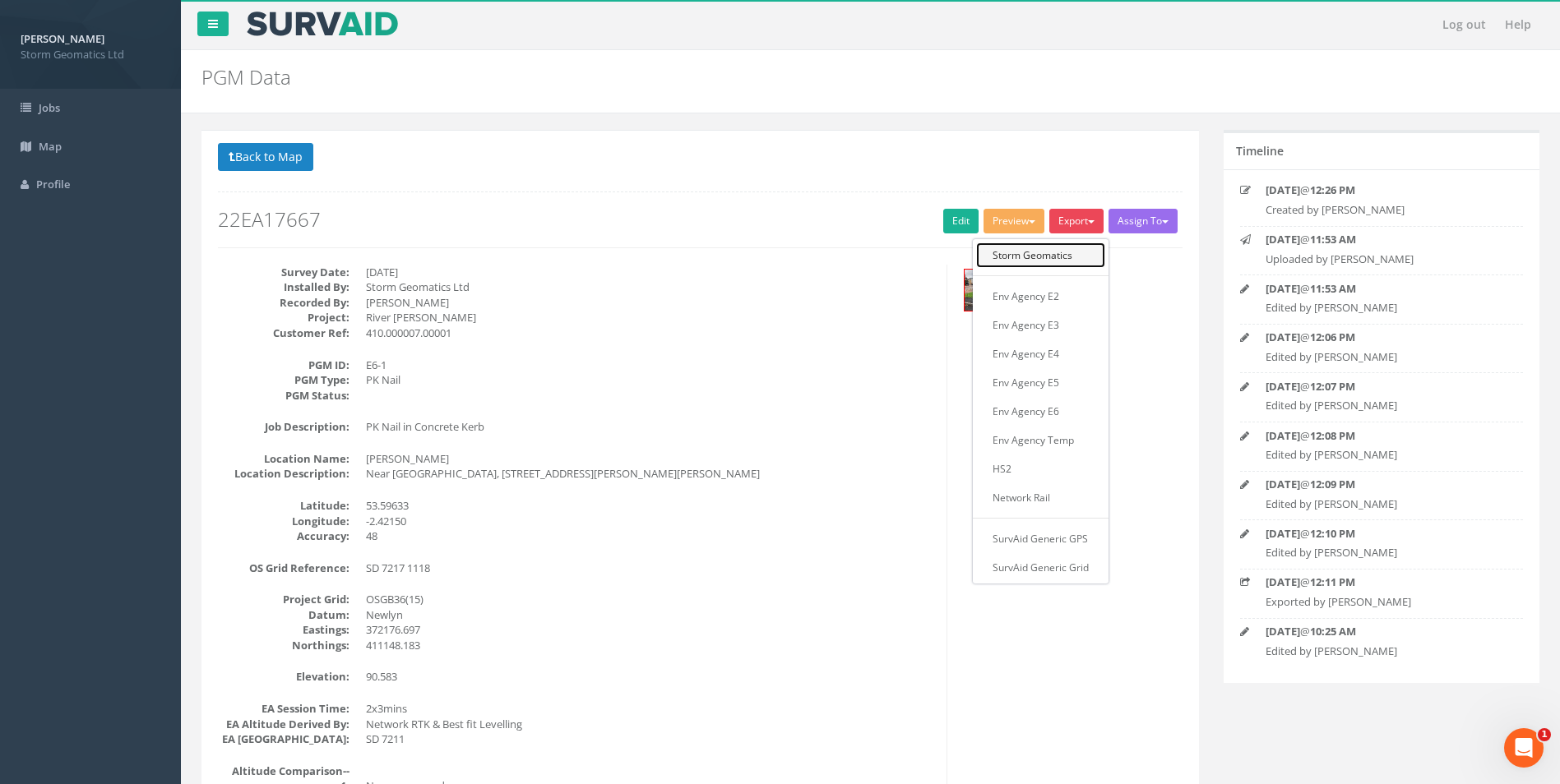
click at [1073, 250] on link "Storm Geomatics" at bounding box center [1040, 256] width 129 height 26
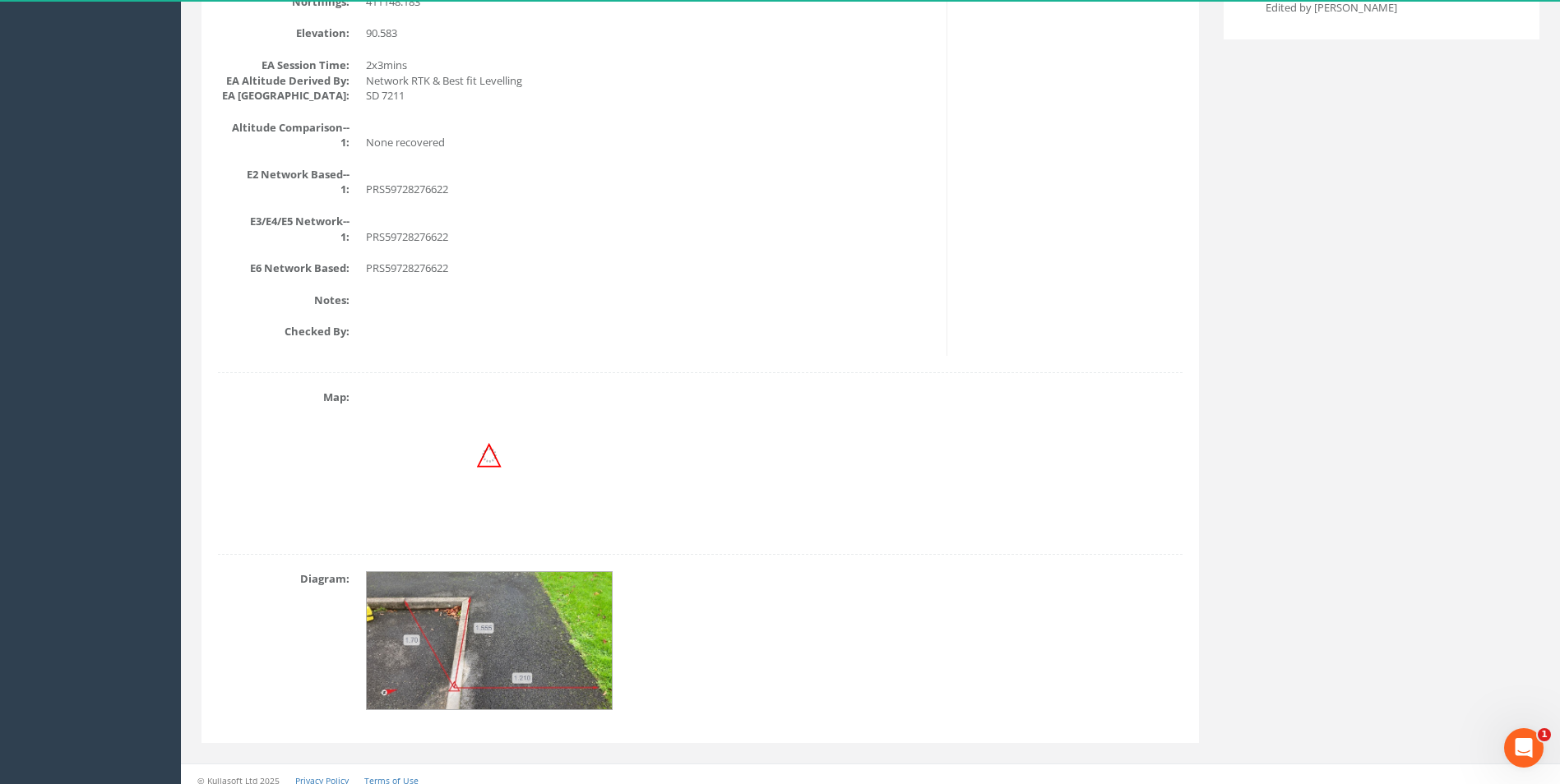
scroll to position [656, 0]
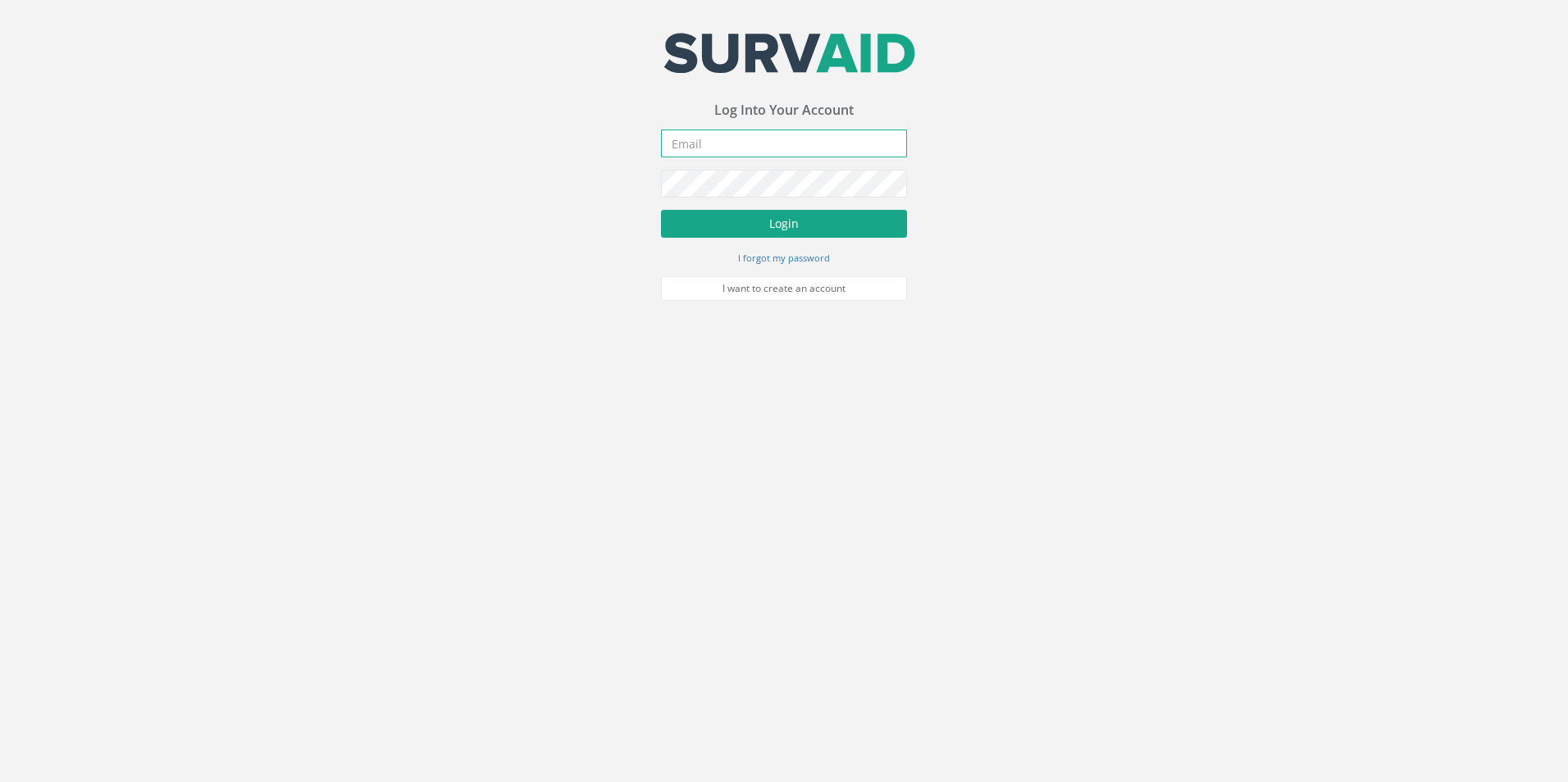
type input "[EMAIL_ADDRESS][PERSON_NAME][DOMAIN_NAME]"
click at [778, 230] on button "Login" at bounding box center [784, 224] width 246 height 28
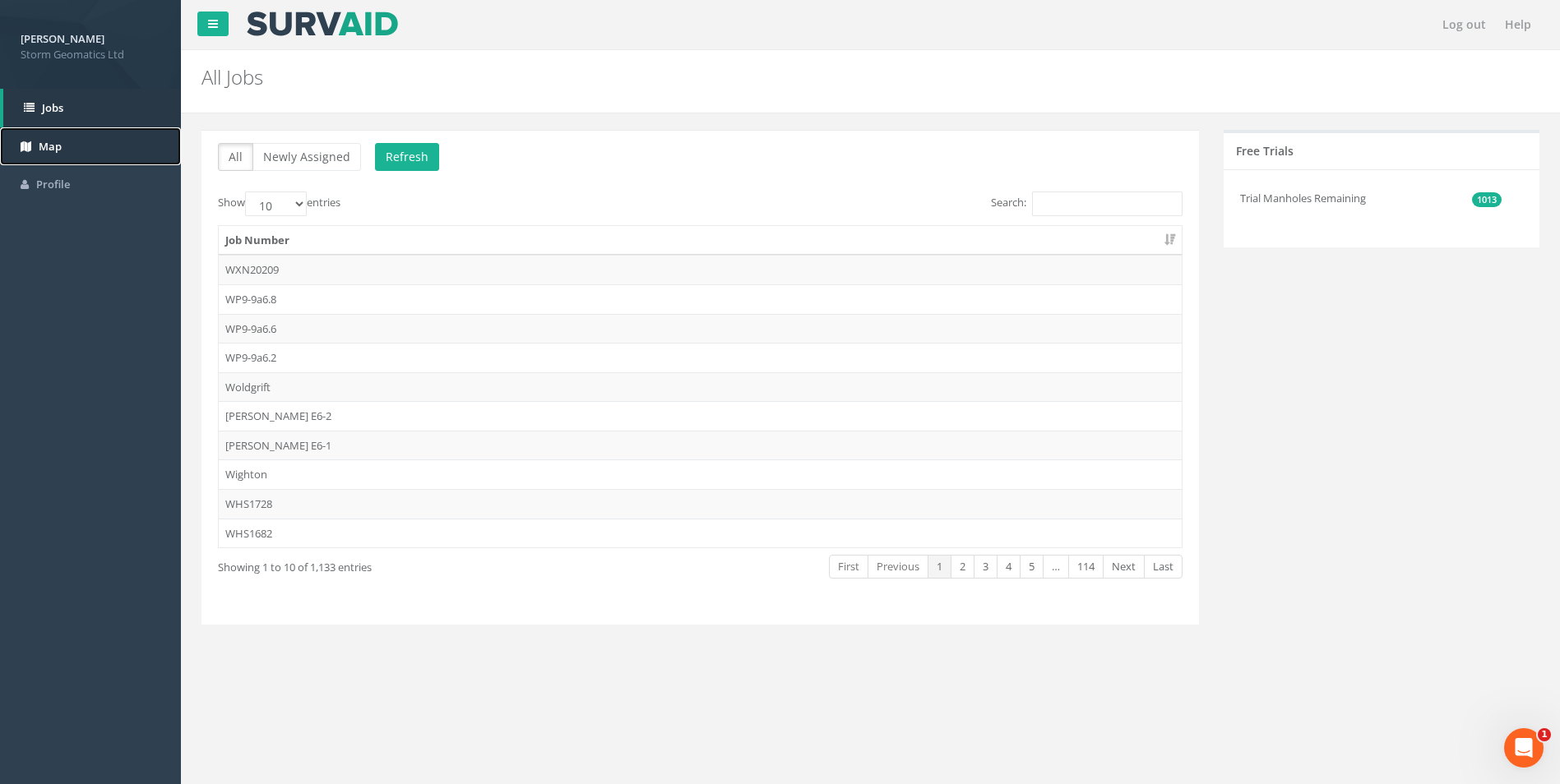
click at [115, 137] on link "Map" at bounding box center [90, 147] width 181 height 38
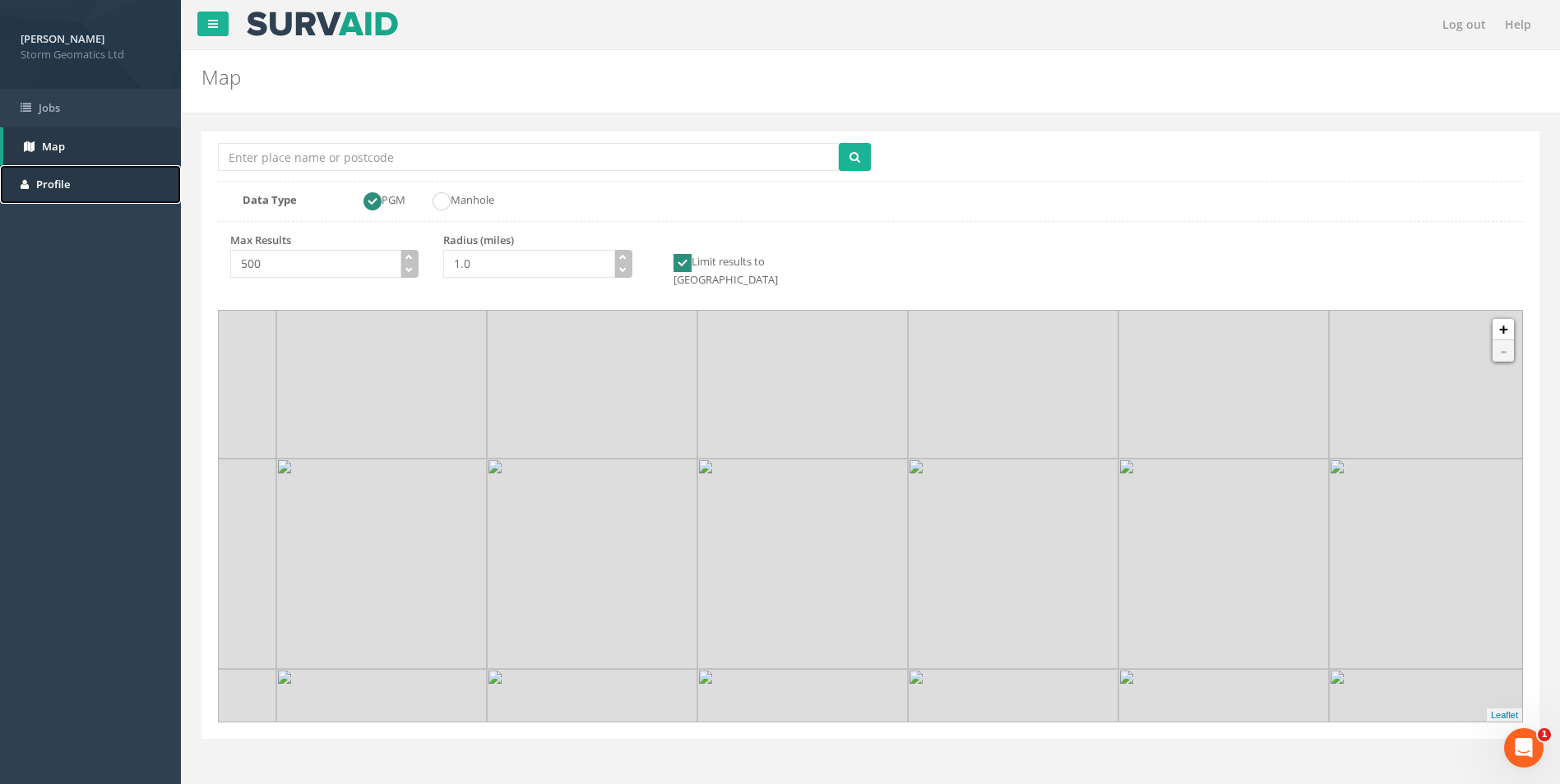
click at [101, 175] on link "Profile" at bounding box center [90, 184] width 181 height 38
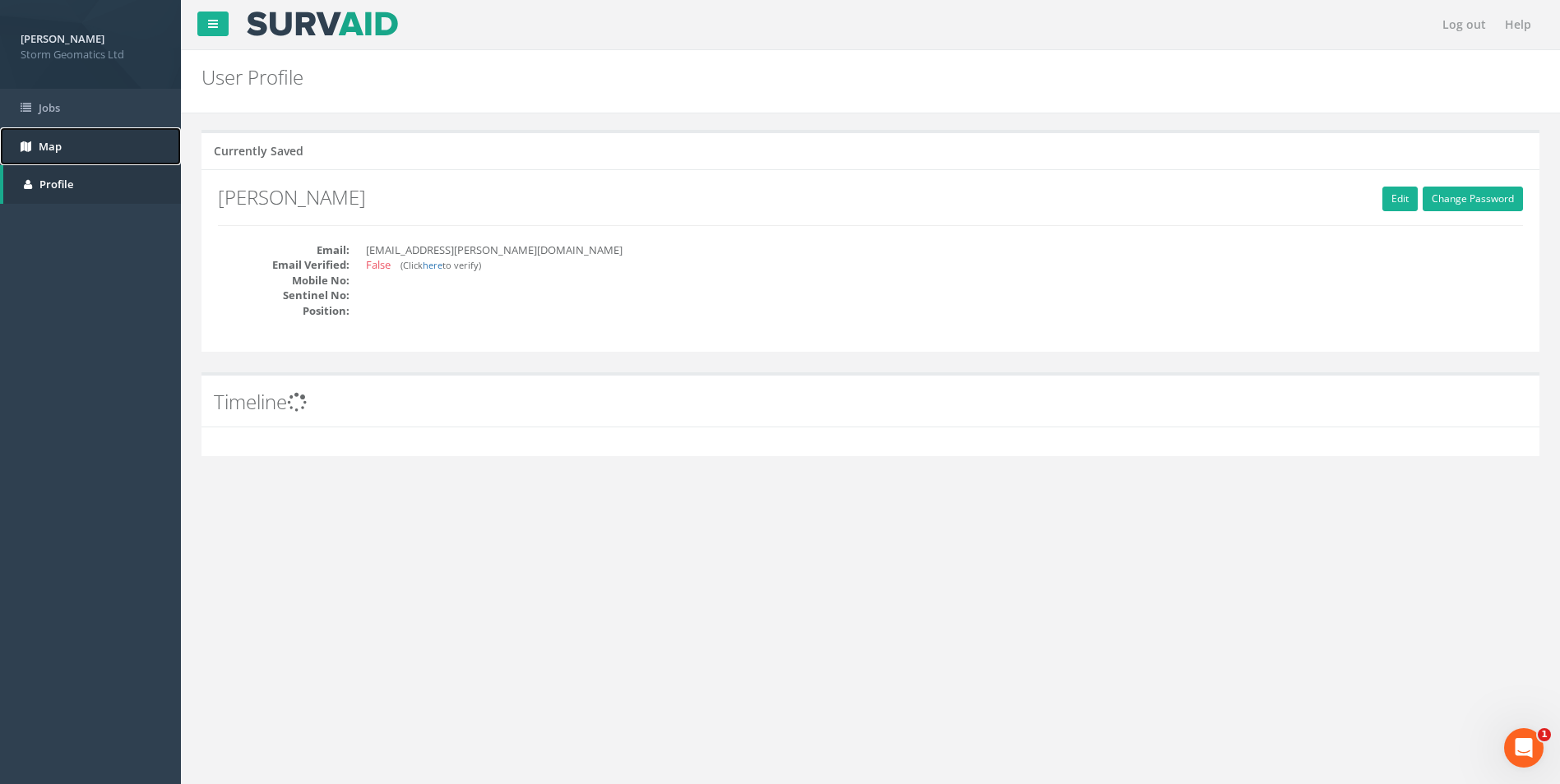
click at [165, 130] on link "Map" at bounding box center [90, 147] width 181 height 38
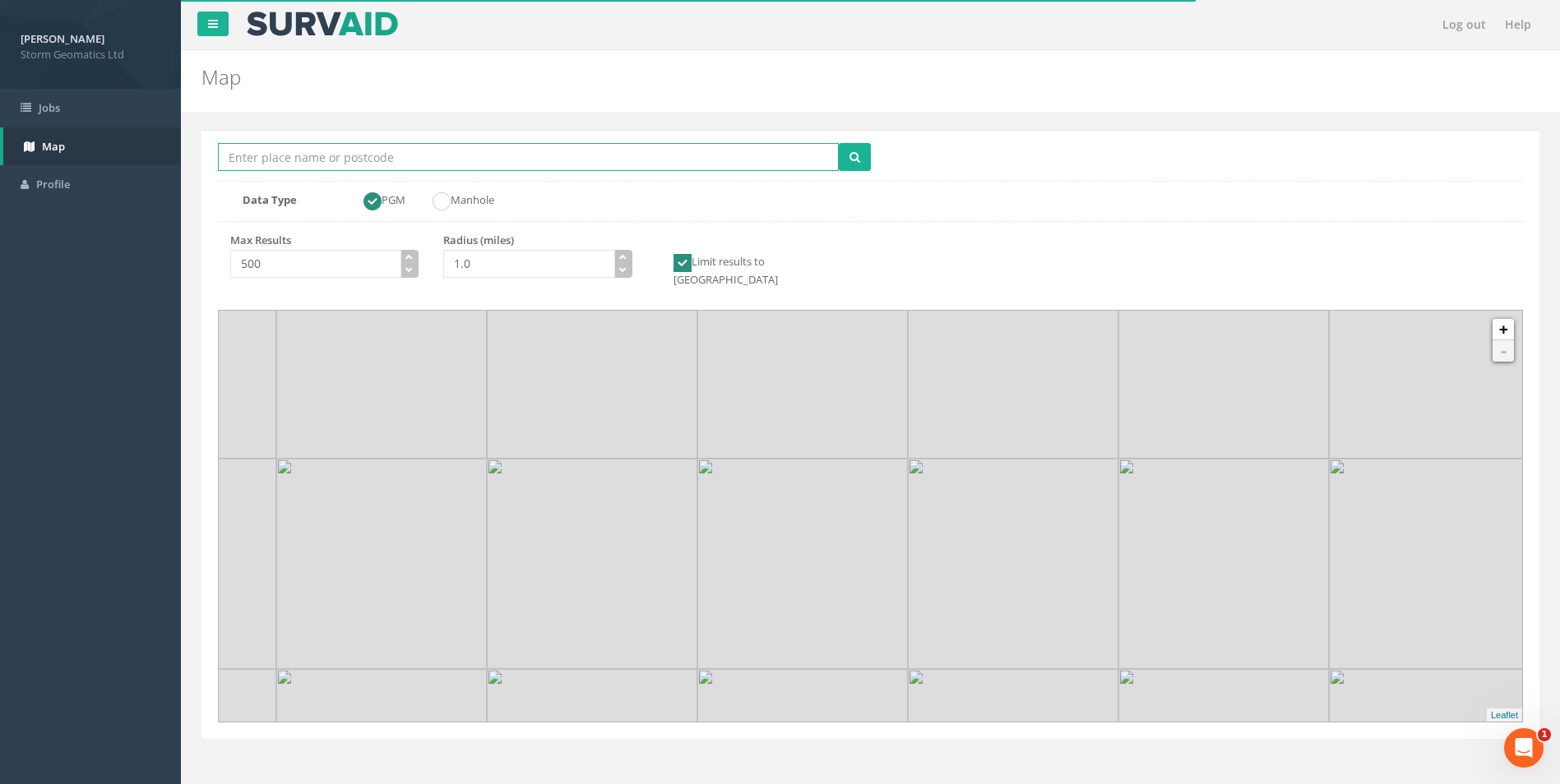
click at [601, 162] on input "Location Search Box" at bounding box center [529, 157] width 621 height 28
type input "[PERSON_NAME]"
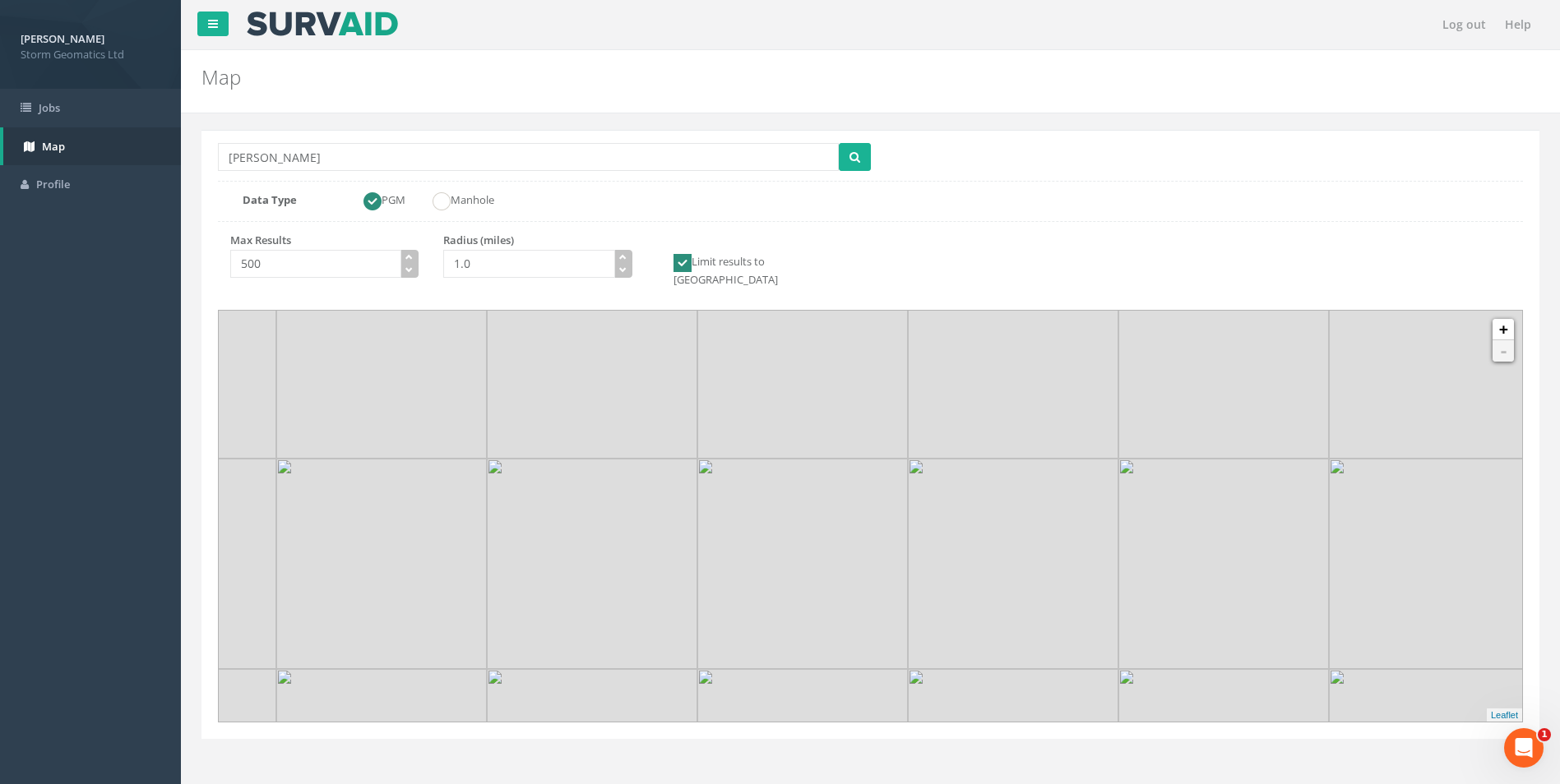
click at [633, 253] on div "Radius (miles) 1.0" at bounding box center [538, 257] width 213 height 49
click at [629, 253] on button "button" at bounding box center [623, 257] width 18 height 14
type input "3.0"
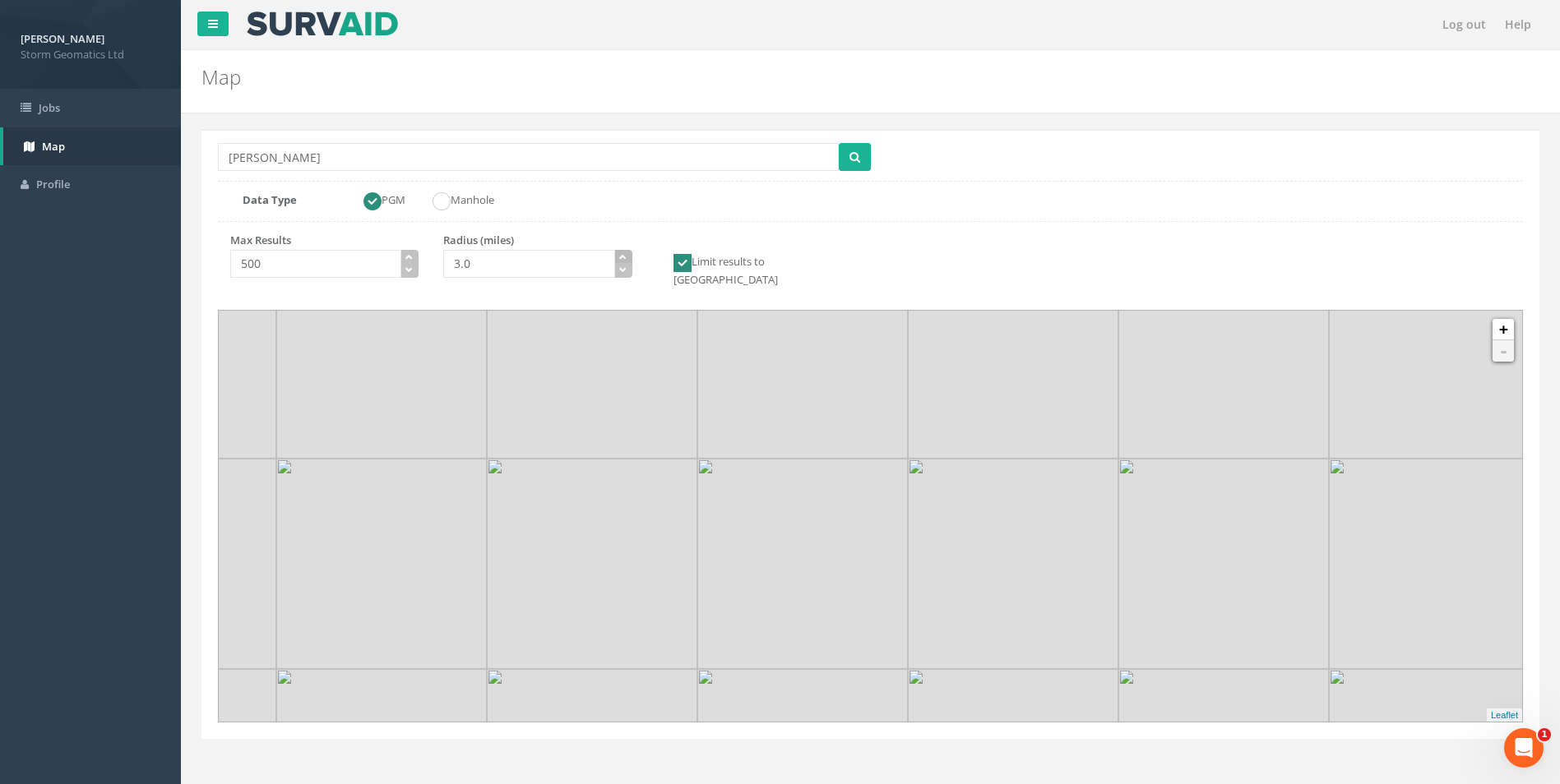
click at [627, 253] on button "button" at bounding box center [623, 257] width 18 height 14
click at [864, 158] on button "submit" at bounding box center [855, 157] width 32 height 28
click at [1270, 526] on img at bounding box center [1270, 543] width 20 height 34
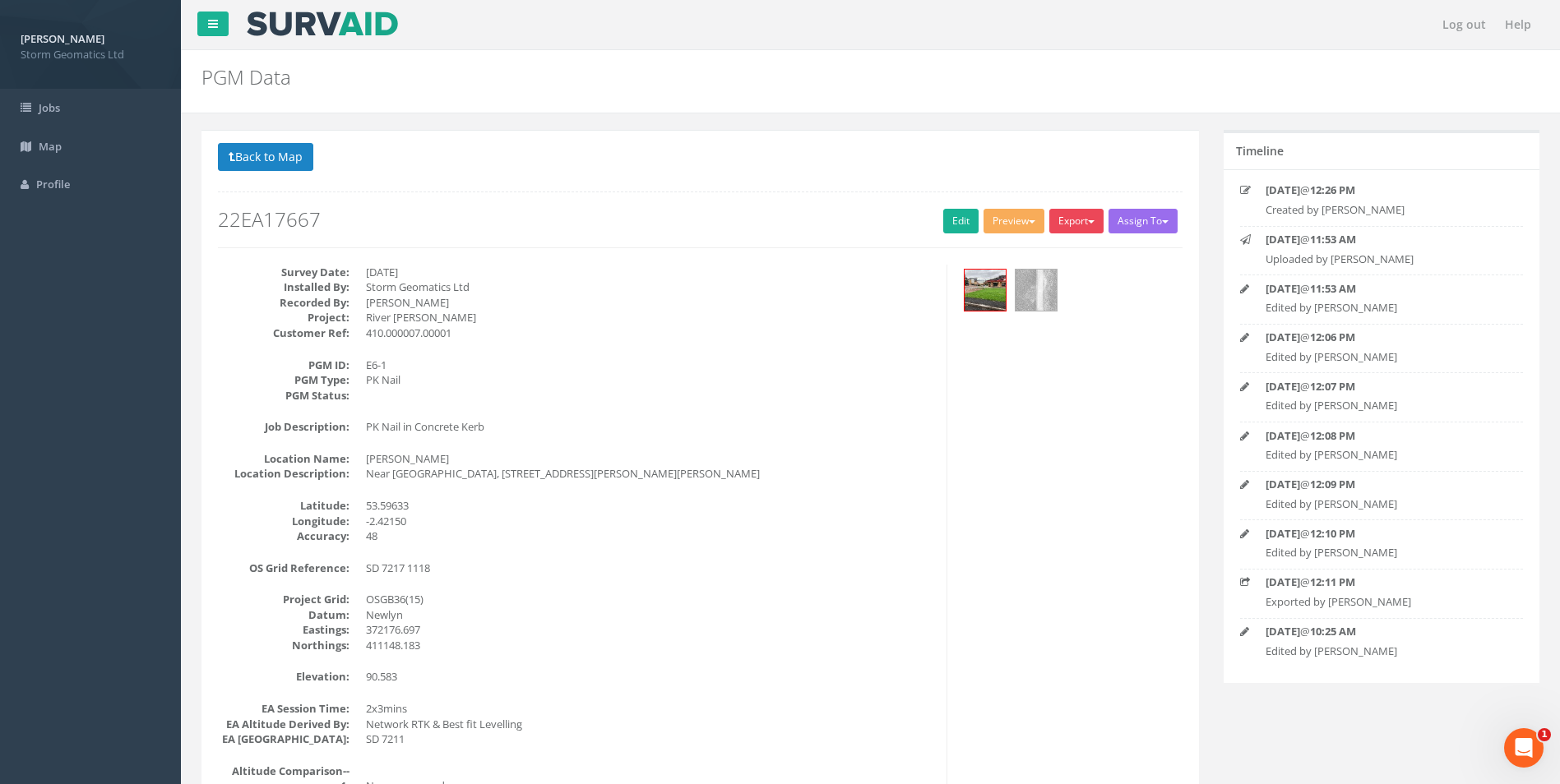
click at [1068, 221] on button "Export" at bounding box center [1077, 221] width 55 height 25
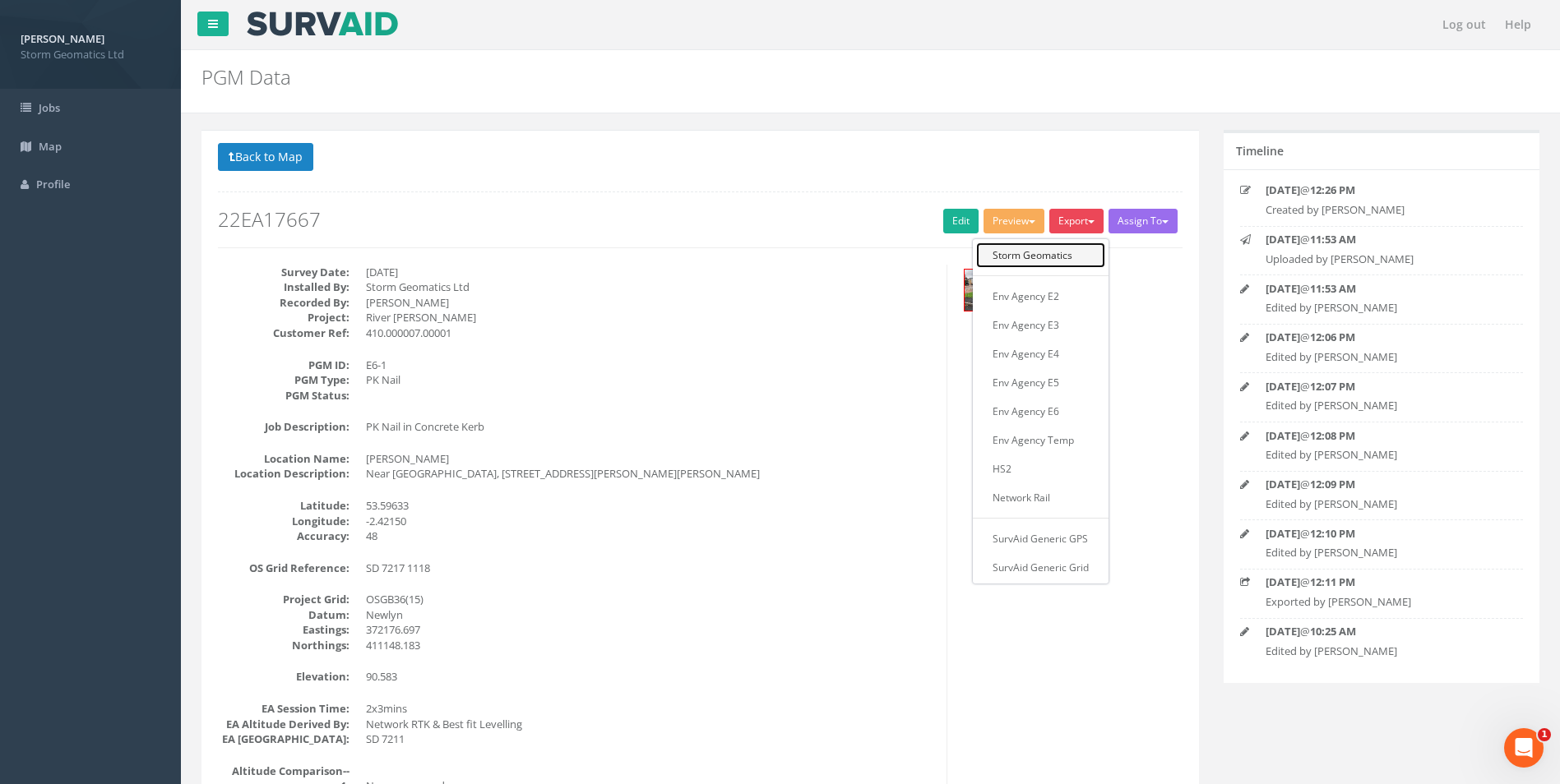
click at [1049, 257] on link "Storm Geomatics" at bounding box center [1040, 256] width 129 height 26
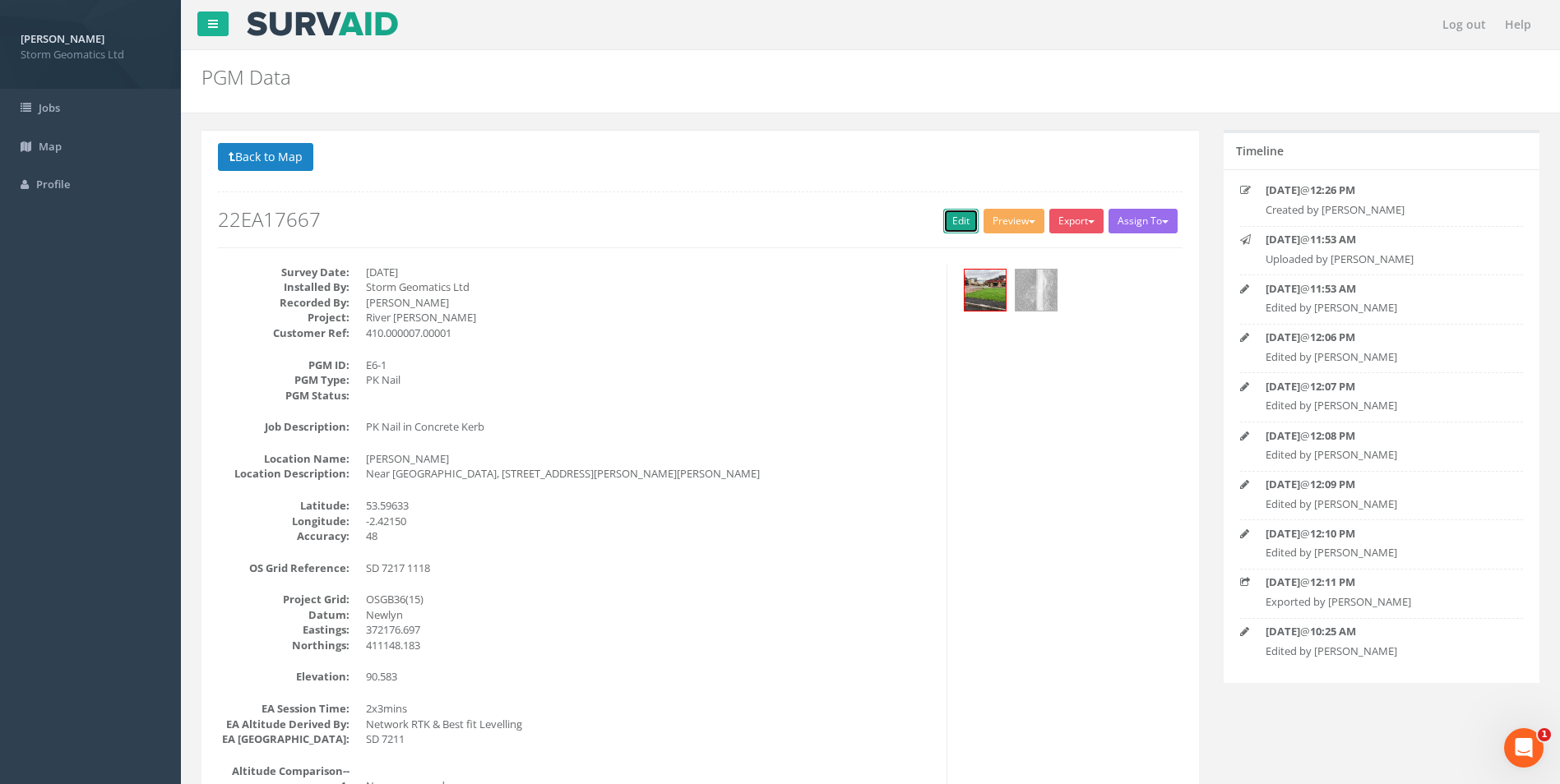
click at [950, 225] on link "Edit" at bounding box center [961, 221] width 35 height 25
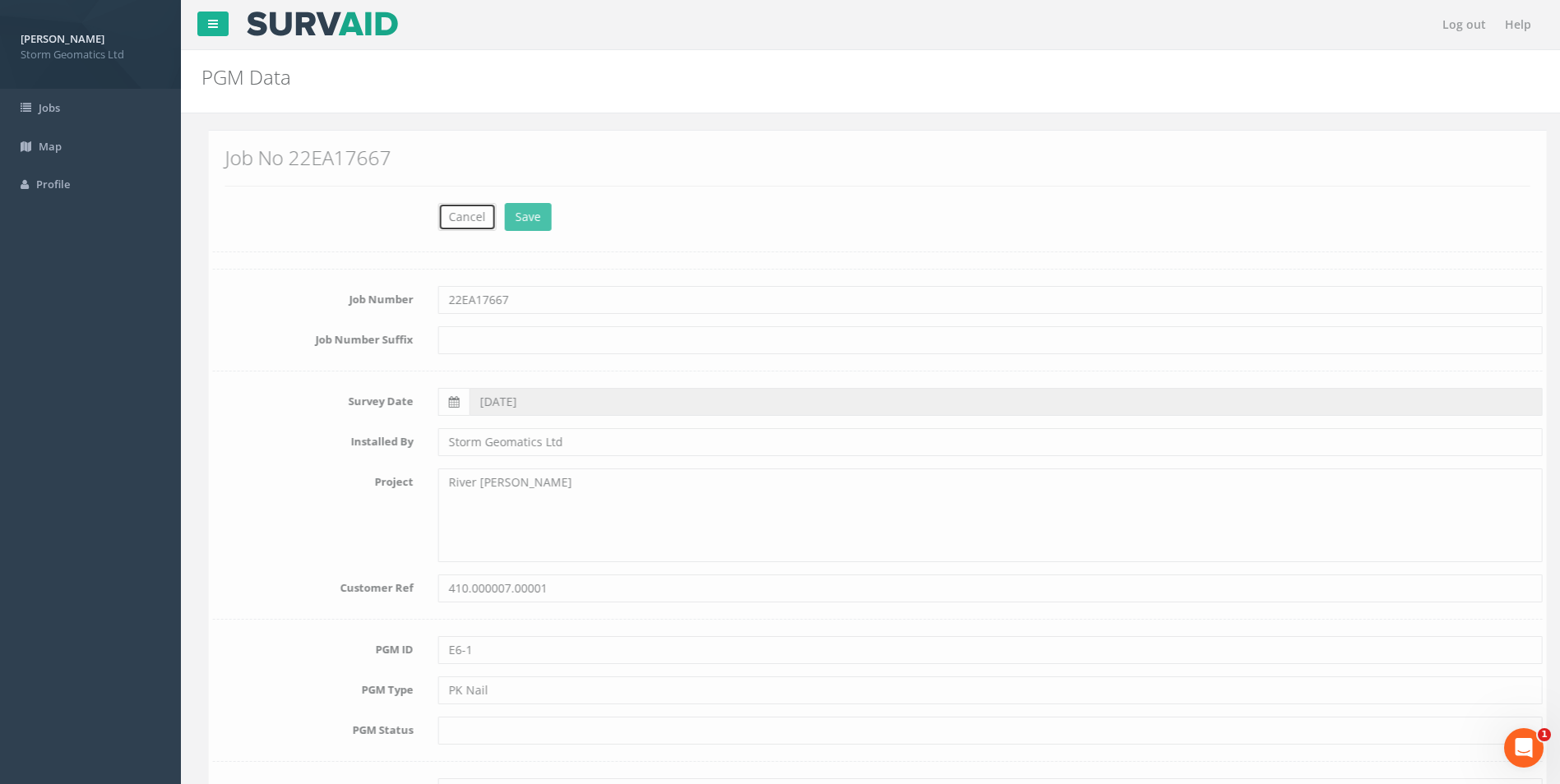
click at [434, 213] on button "Cancel" at bounding box center [460, 216] width 58 height 28
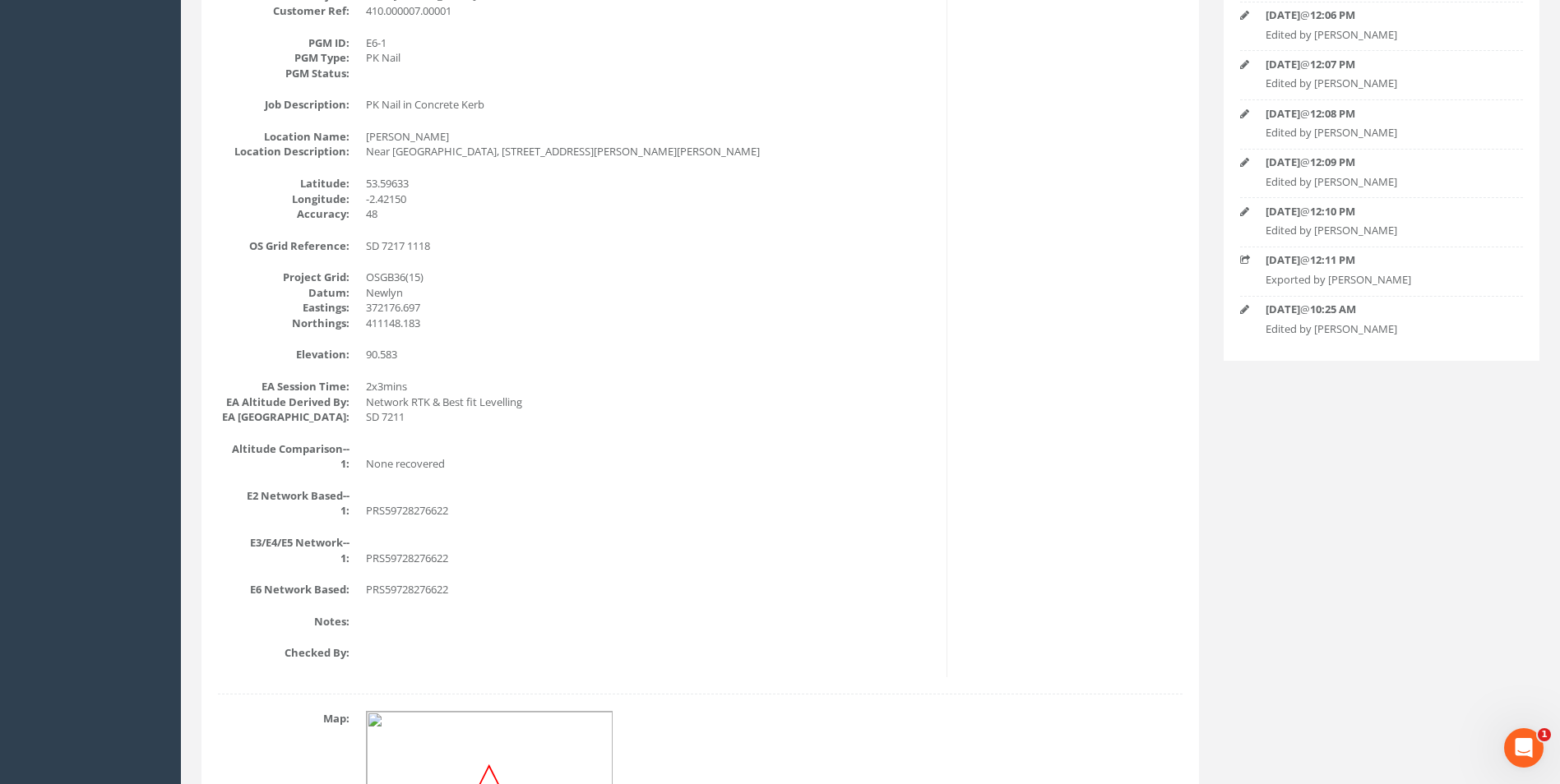
scroll to position [81, 0]
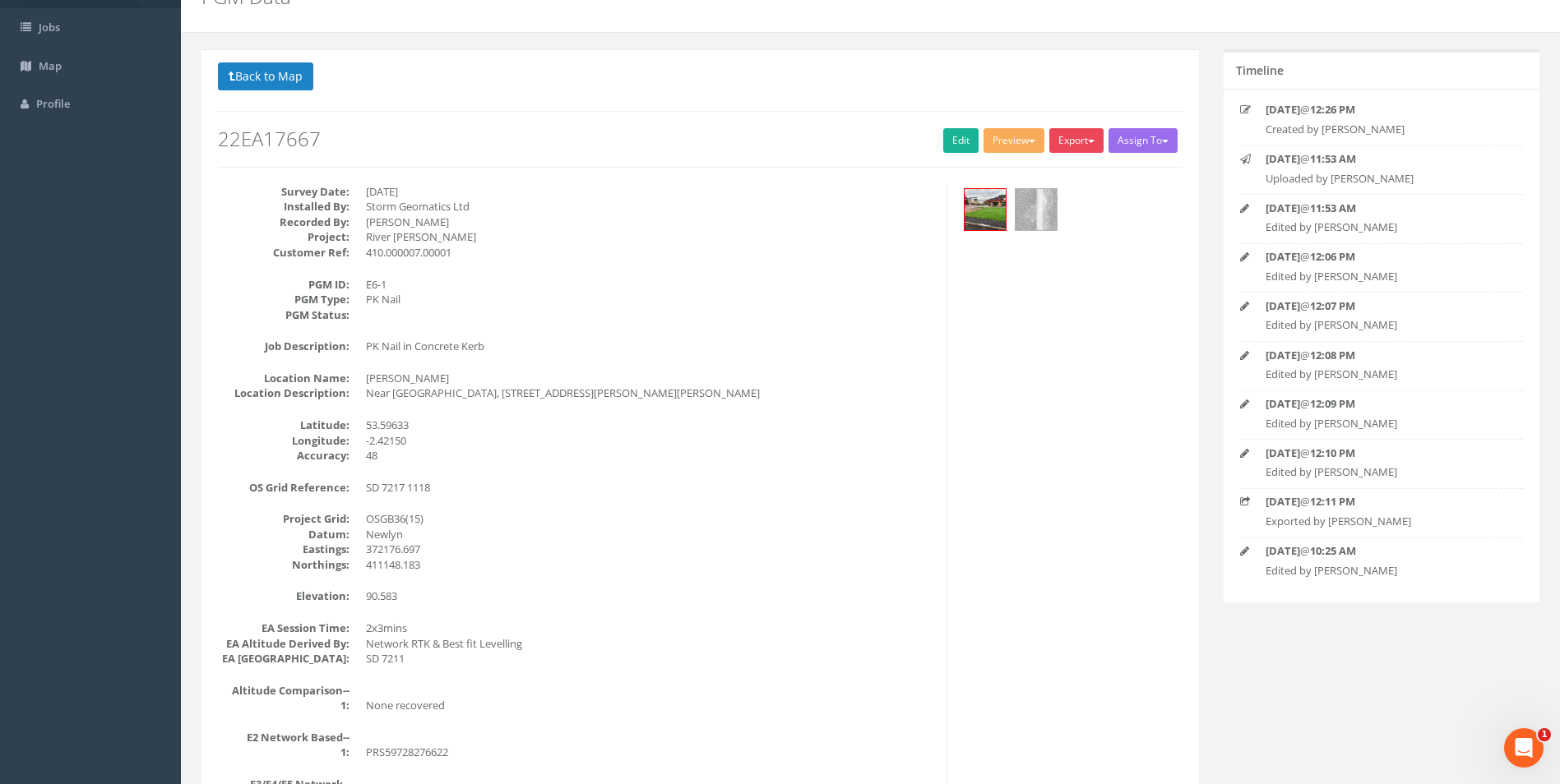
click at [1060, 147] on button "Export" at bounding box center [1077, 140] width 55 height 25
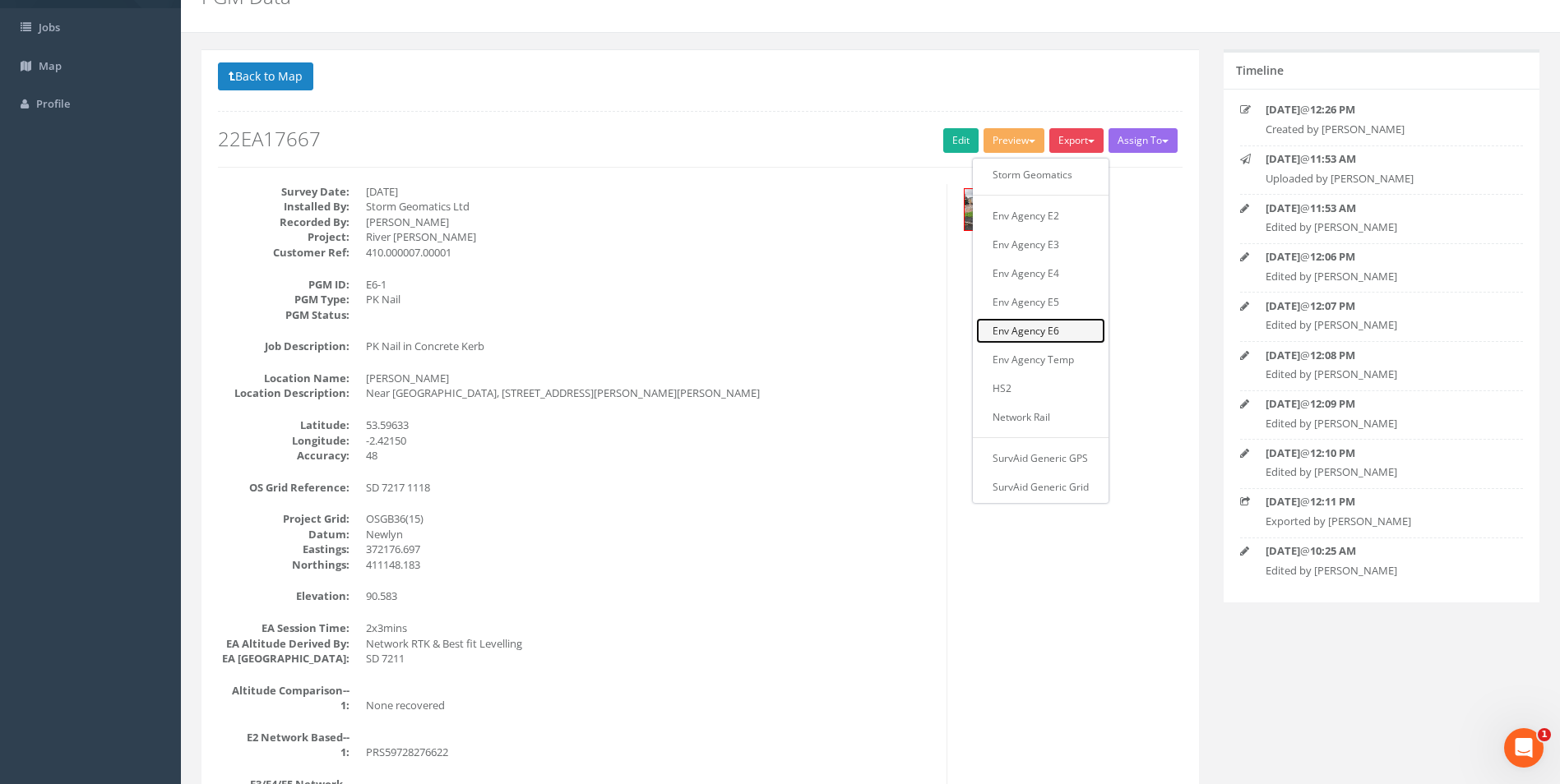
click at [1068, 325] on link "Env Agency E6" at bounding box center [1040, 331] width 129 height 26
